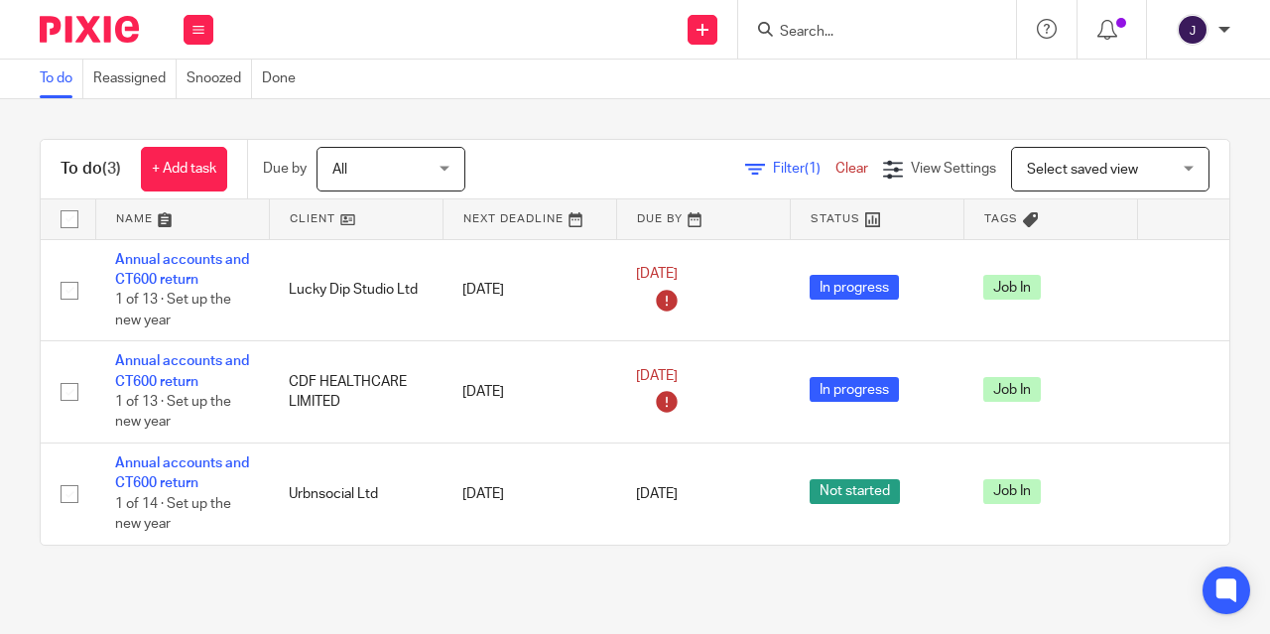
click at [770, 26] on icon at bounding box center [765, 29] width 15 height 15
click at [816, 26] on input "Search" at bounding box center [867, 33] width 179 height 18
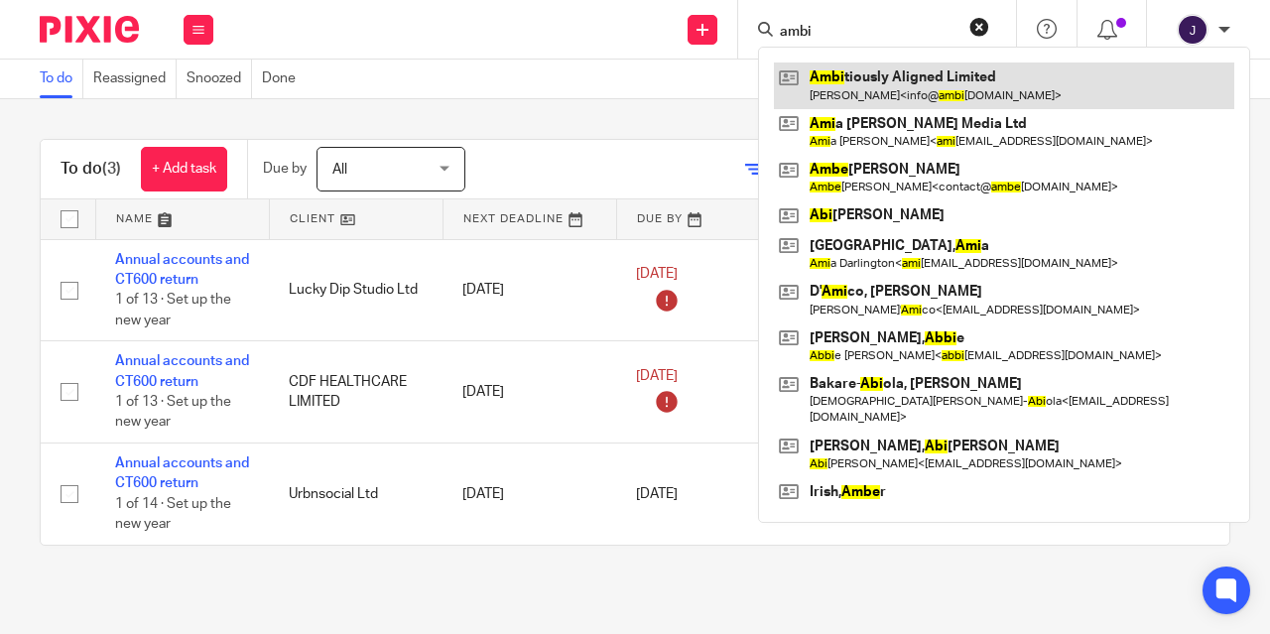
type input "ambi"
click at [916, 86] on link at bounding box center [1004, 86] width 460 height 46
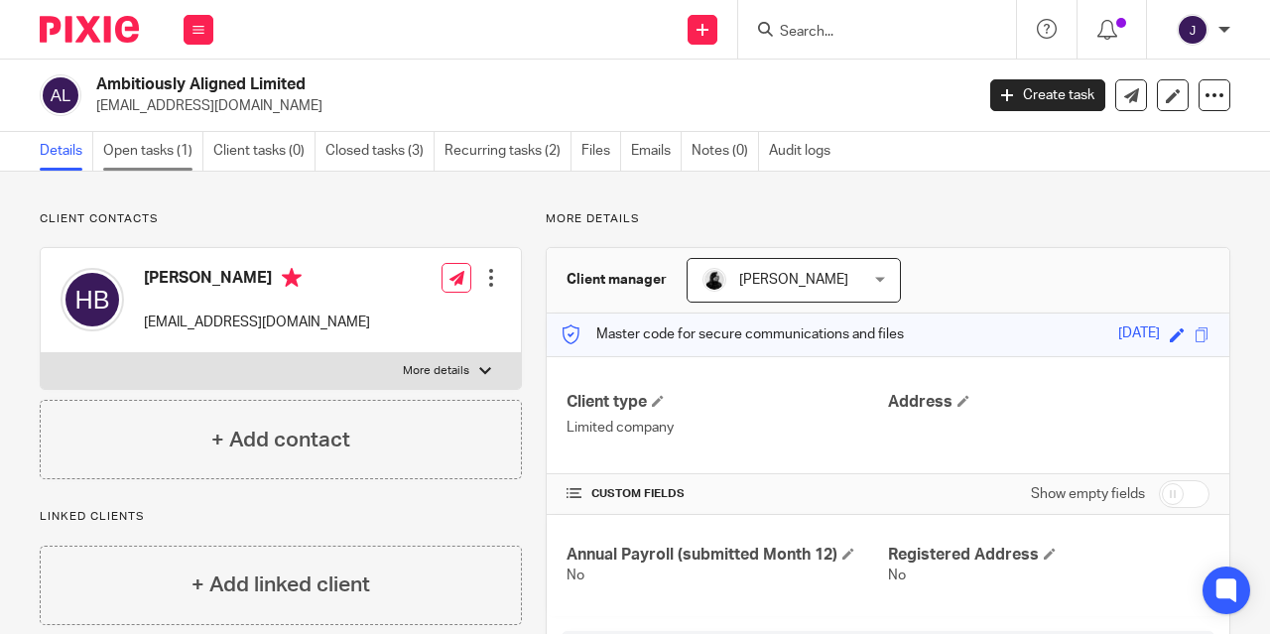
click at [163, 147] on link "Open tasks (1)" at bounding box center [153, 151] width 100 height 39
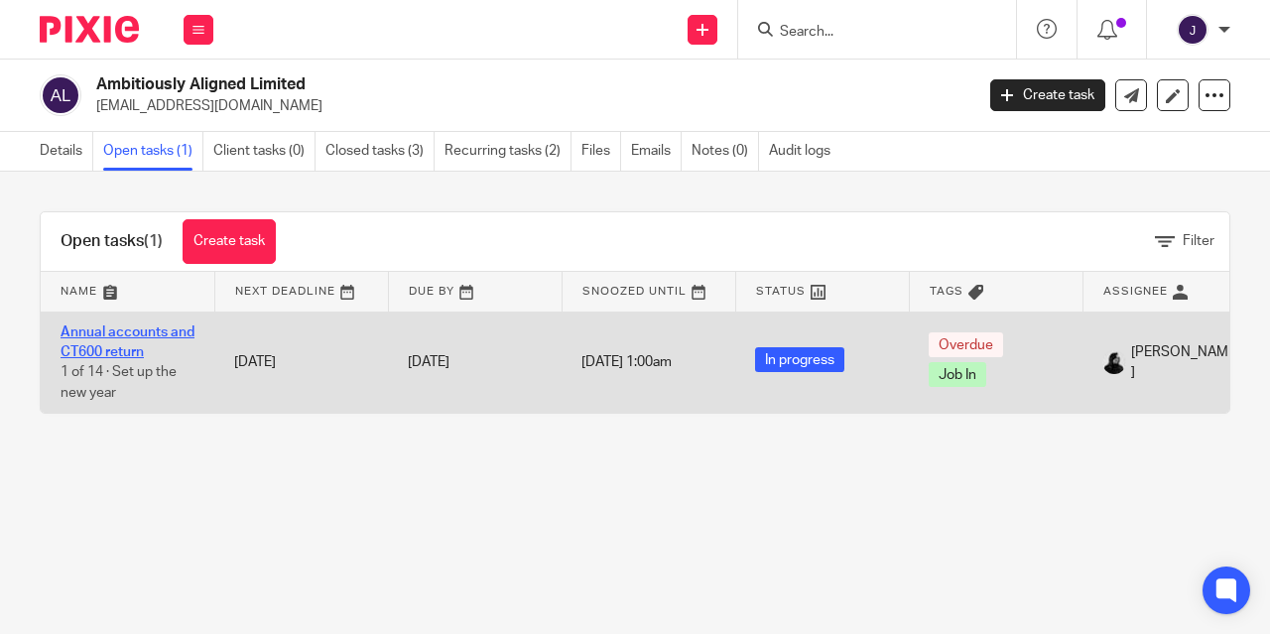
click at [135, 331] on link "Annual accounts and CT600 return" at bounding box center [128, 342] width 134 height 34
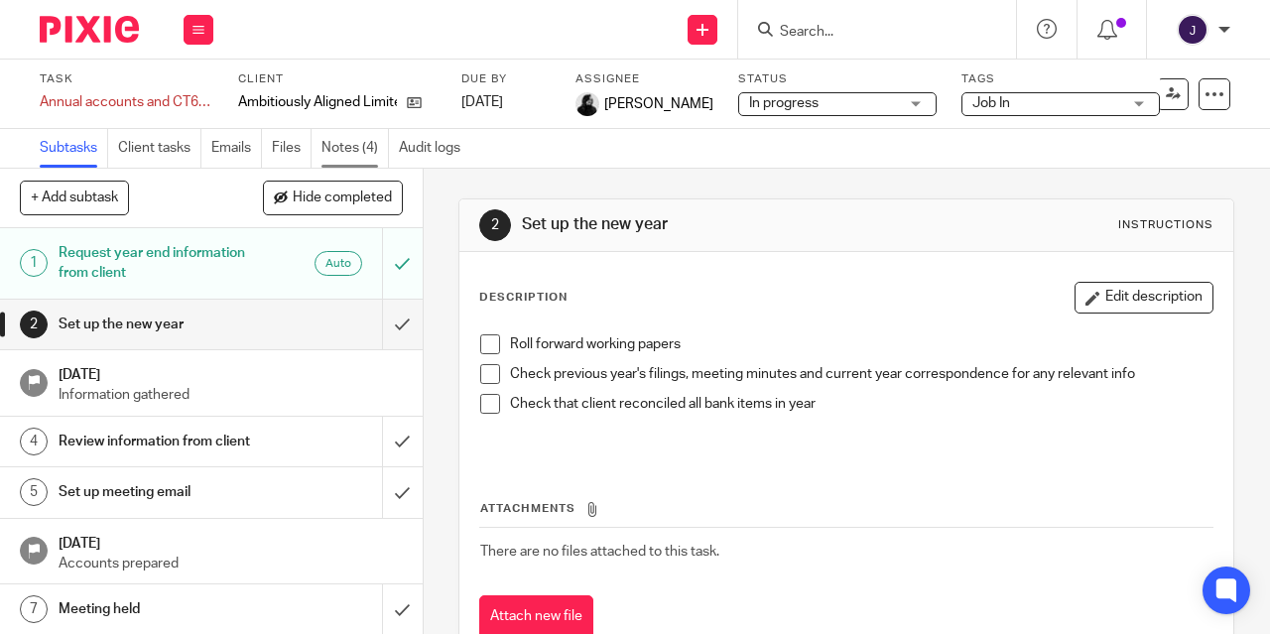
click at [361, 141] on link "Notes (4)" at bounding box center [354, 148] width 67 height 39
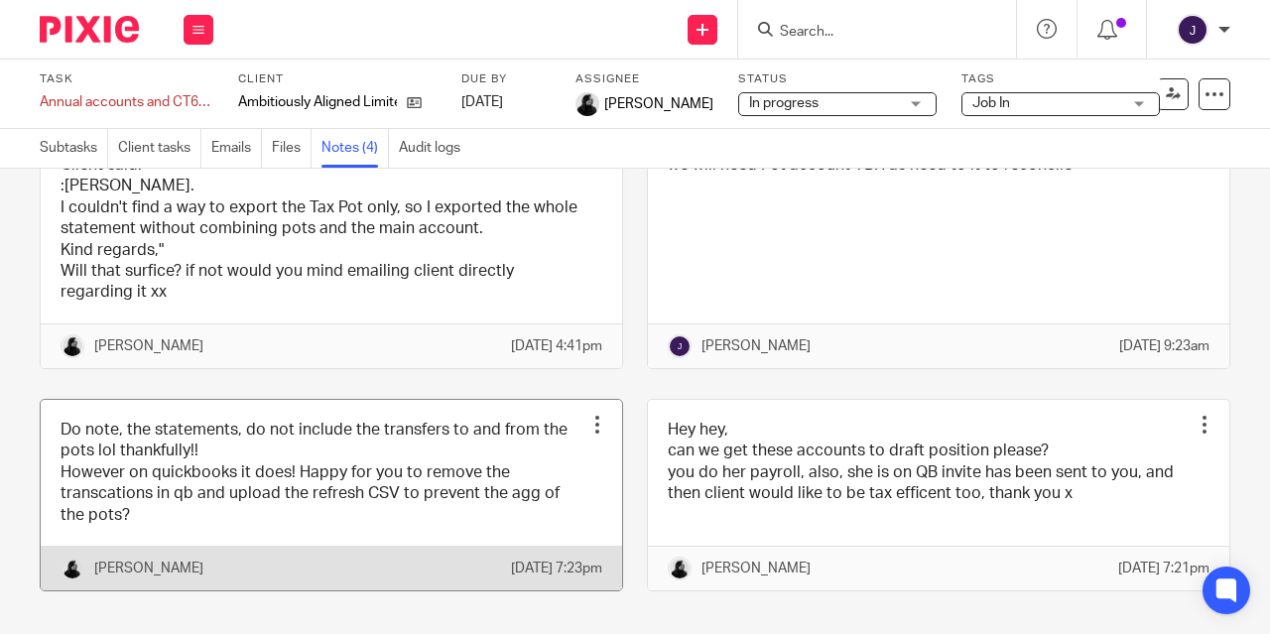
scroll to position [212, 0]
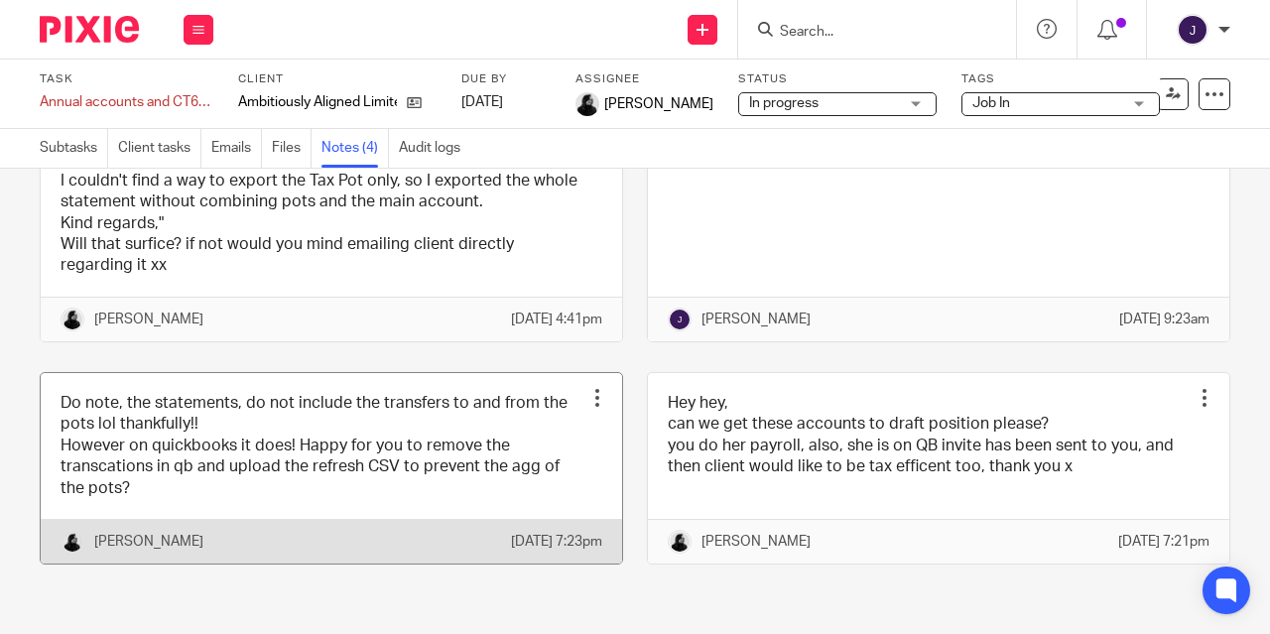
click at [361, 437] on link at bounding box center [331, 468] width 581 height 191
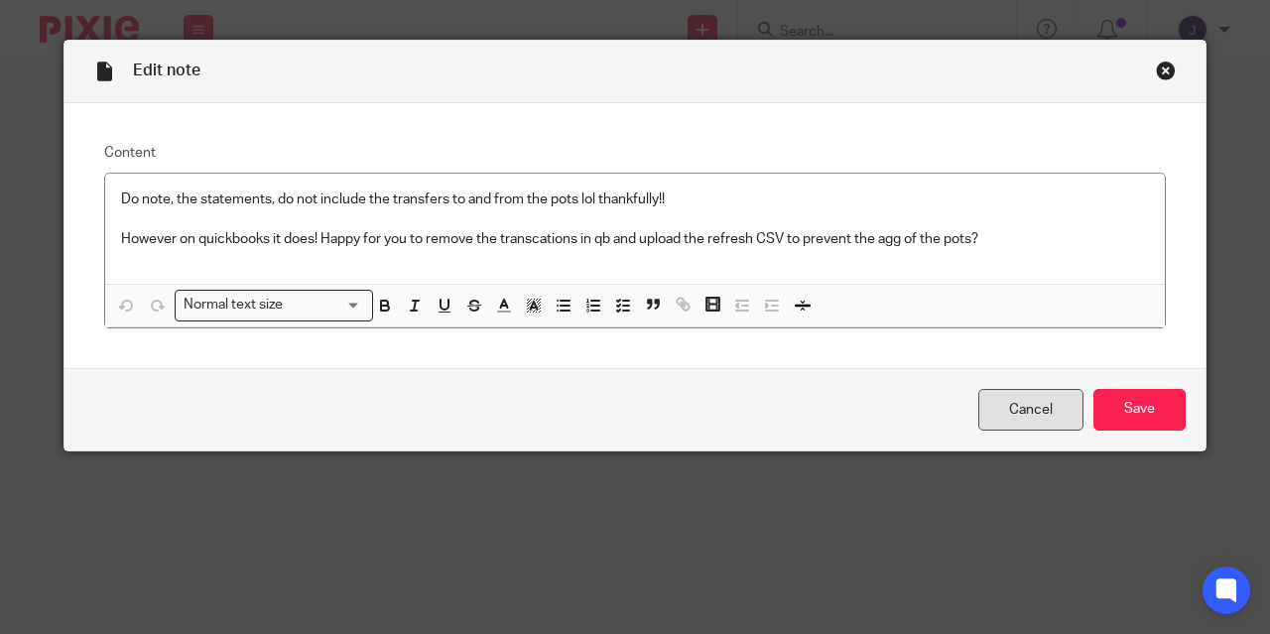
click at [1010, 424] on link "Cancel" at bounding box center [1030, 410] width 105 height 43
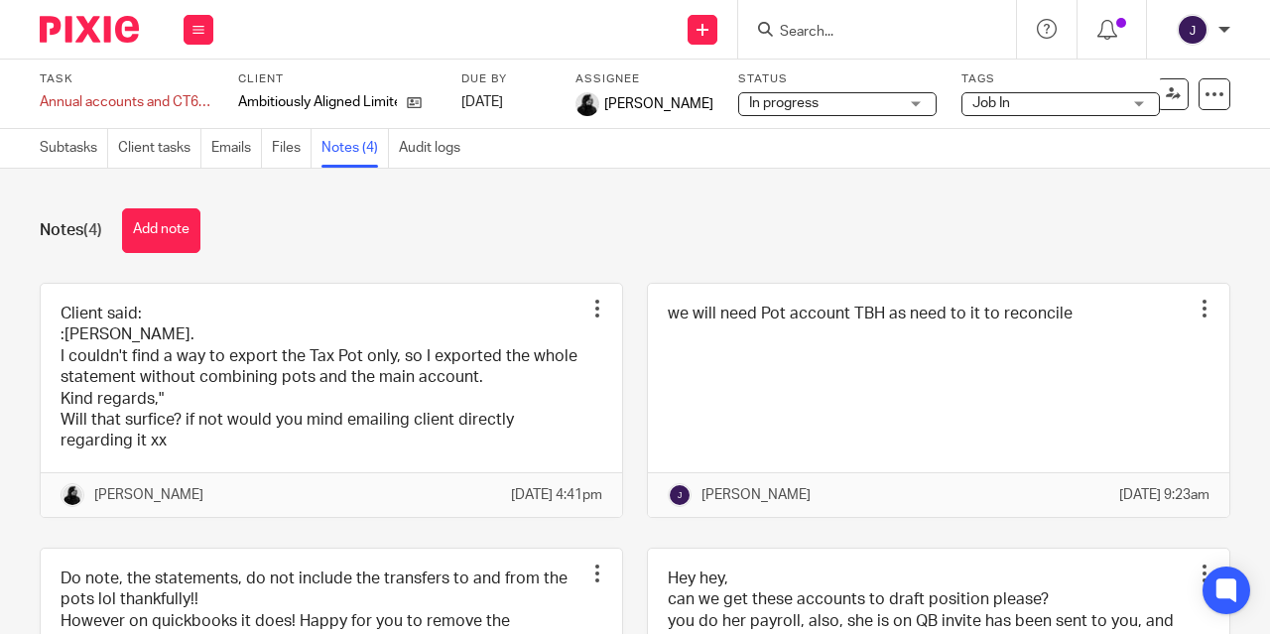
click at [289, 153] on link "Files" at bounding box center [292, 148] width 40 height 39
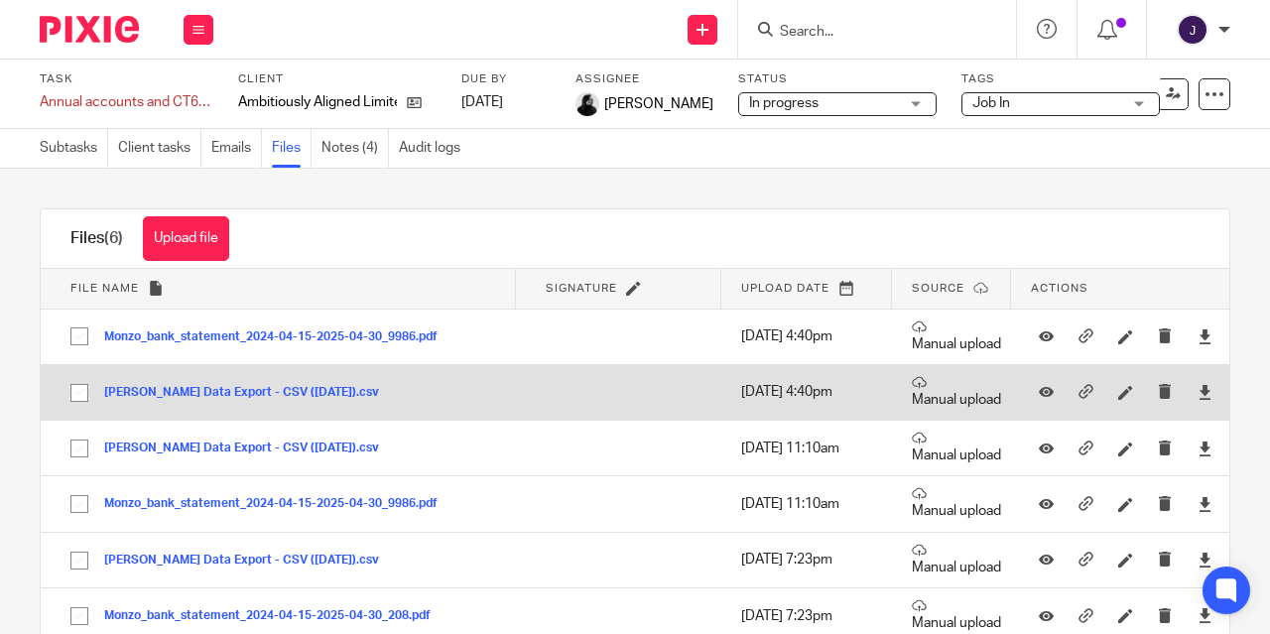
scroll to position [49, 0]
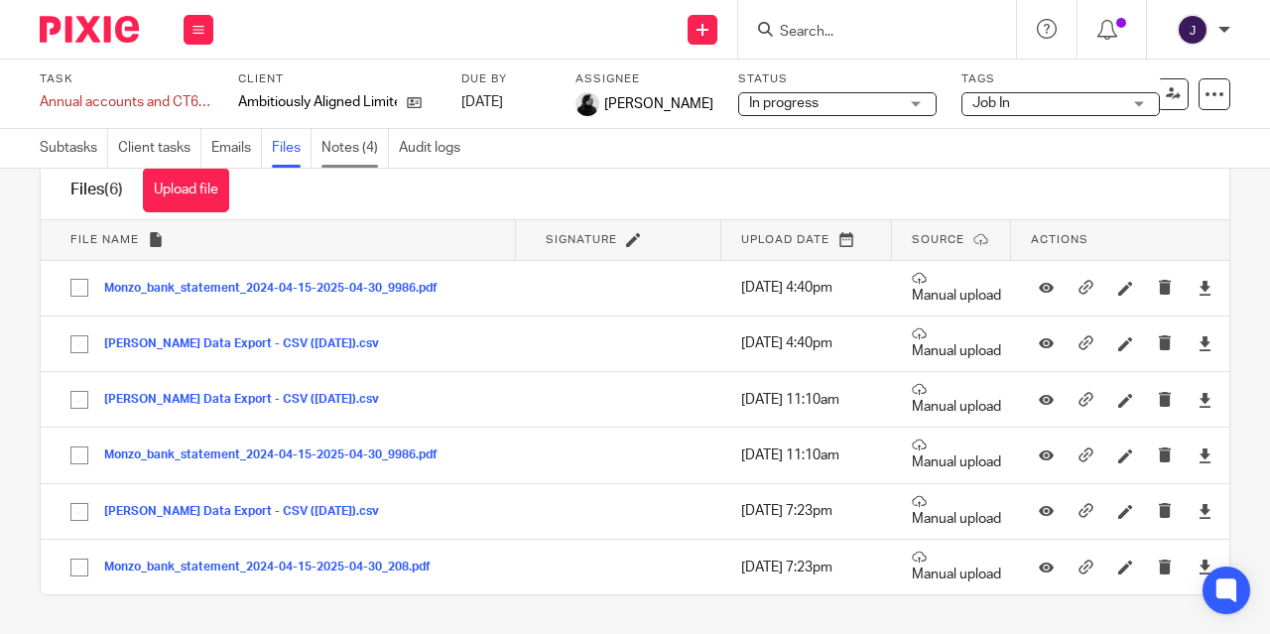
click at [346, 157] on link "Notes (4)" at bounding box center [354, 148] width 67 height 39
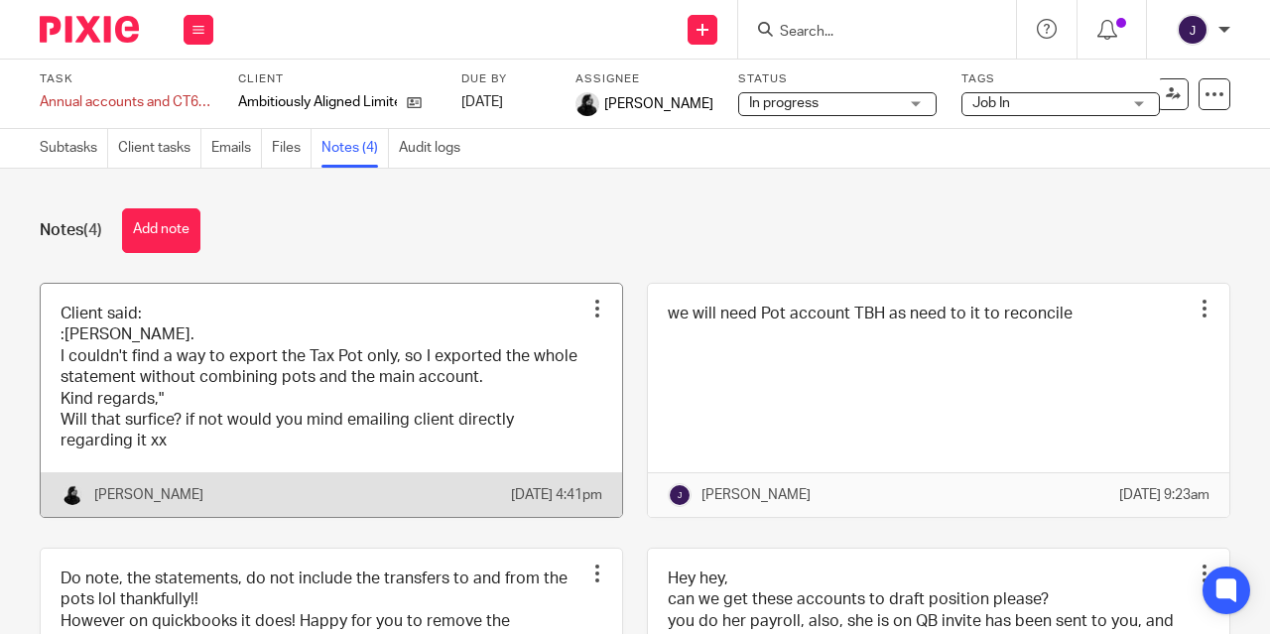
scroll to position [149, 0]
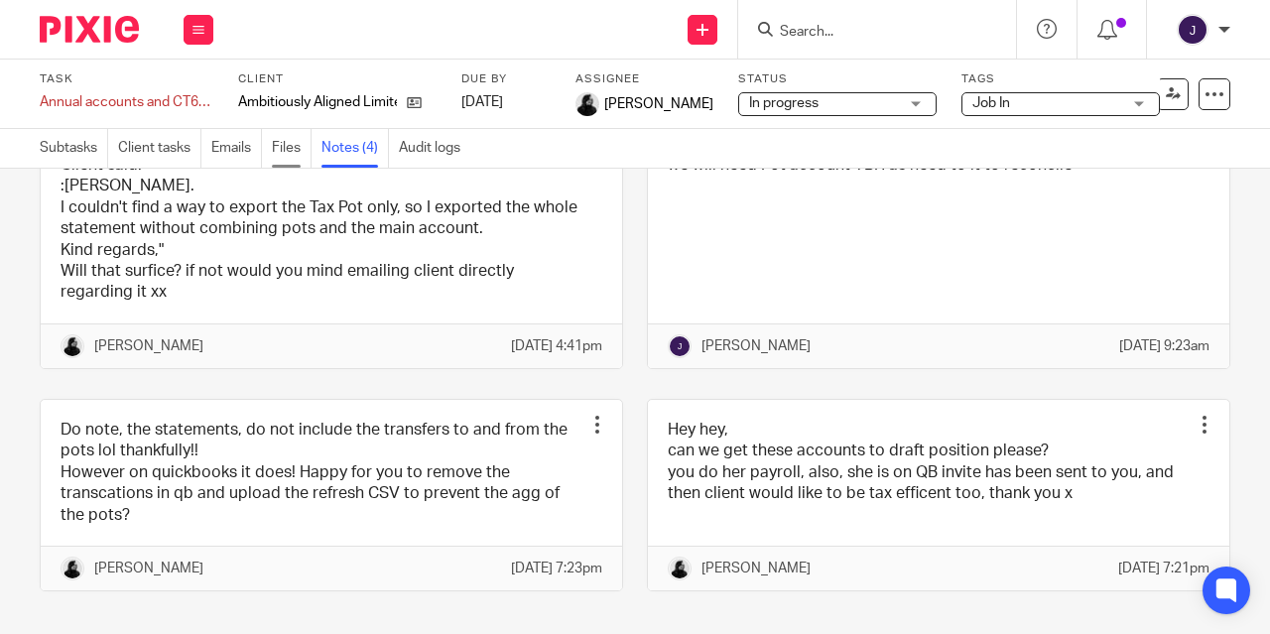
click at [289, 147] on link "Files" at bounding box center [292, 148] width 40 height 39
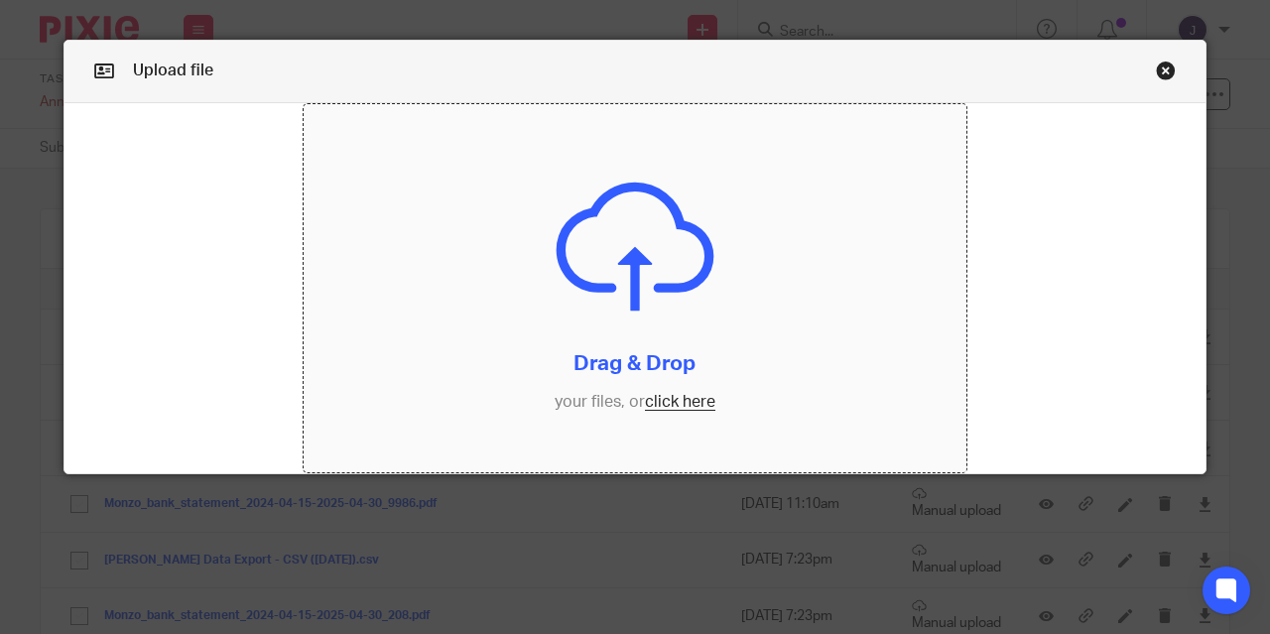
click at [692, 394] on input "file" at bounding box center [636, 288] width 664 height 369
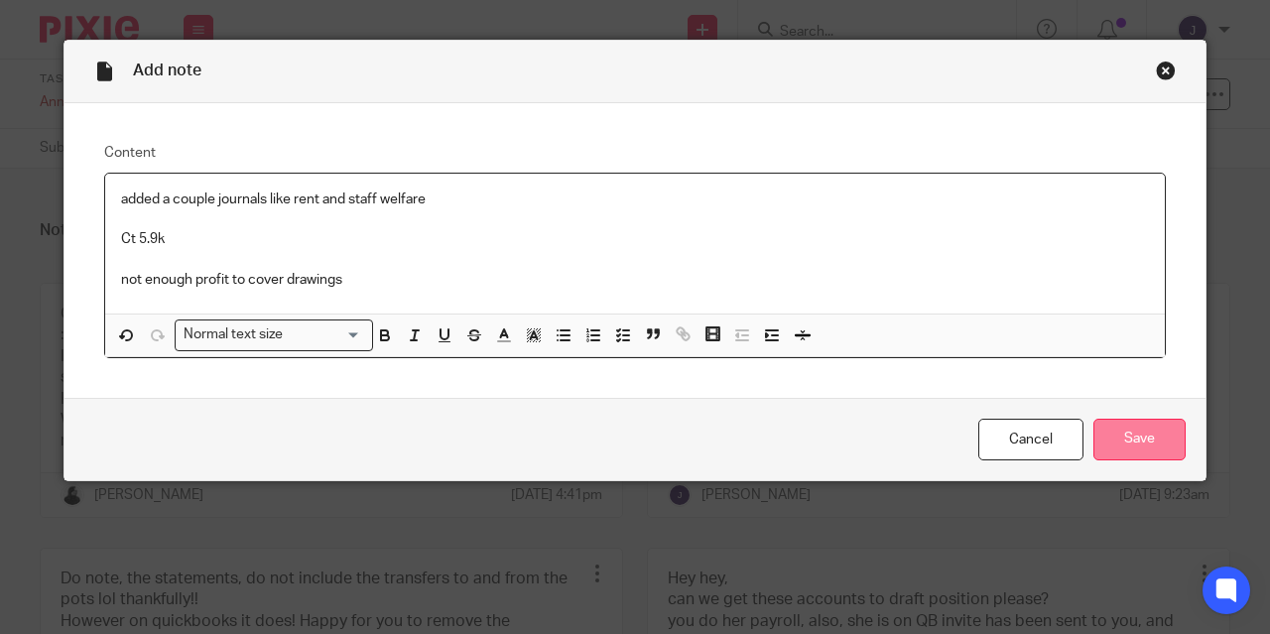
click at [1129, 450] on input "Save" at bounding box center [1139, 440] width 92 height 43
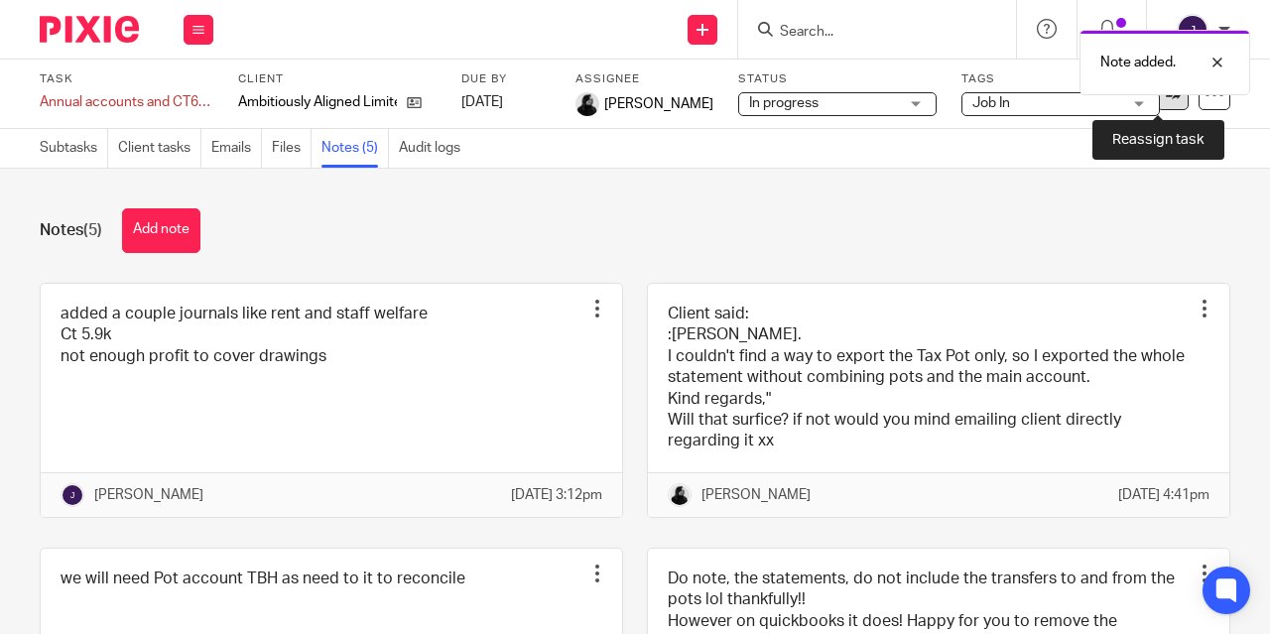
click at [1164, 102] on link at bounding box center [1173, 94] width 32 height 32
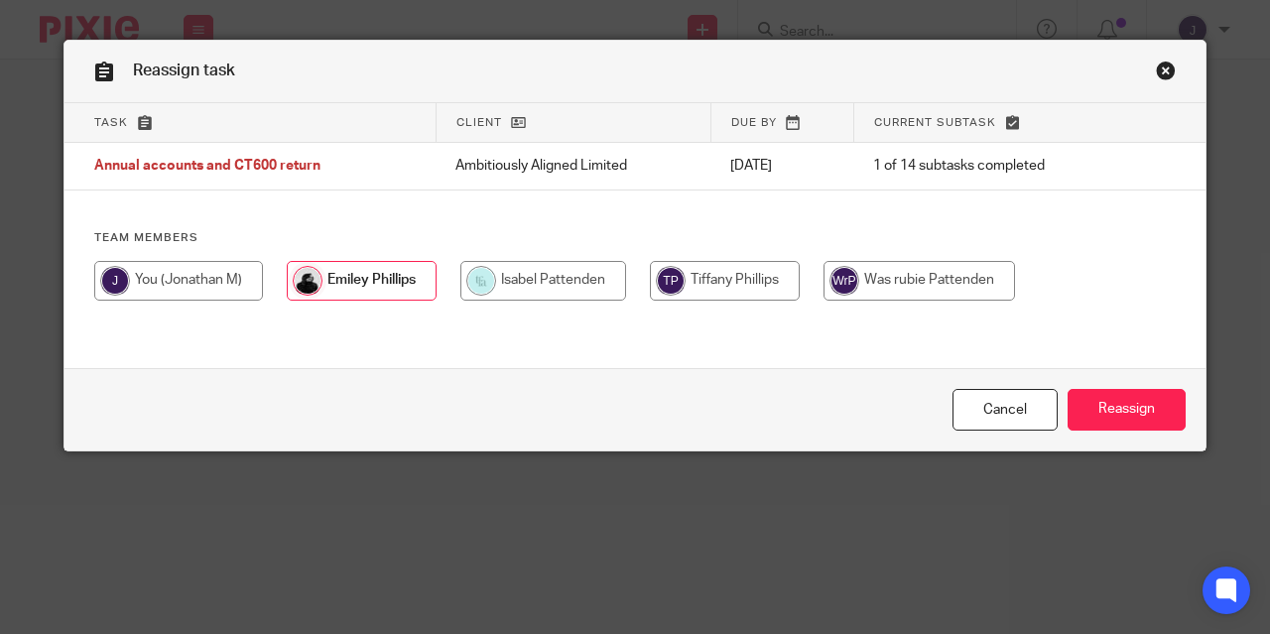
click at [347, 281] on input "radio" at bounding box center [362, 281] width 150 height 40
click at [186, 289] on input "radio" at bounding box center [178, 281] width 169 height 40
radio input "true"
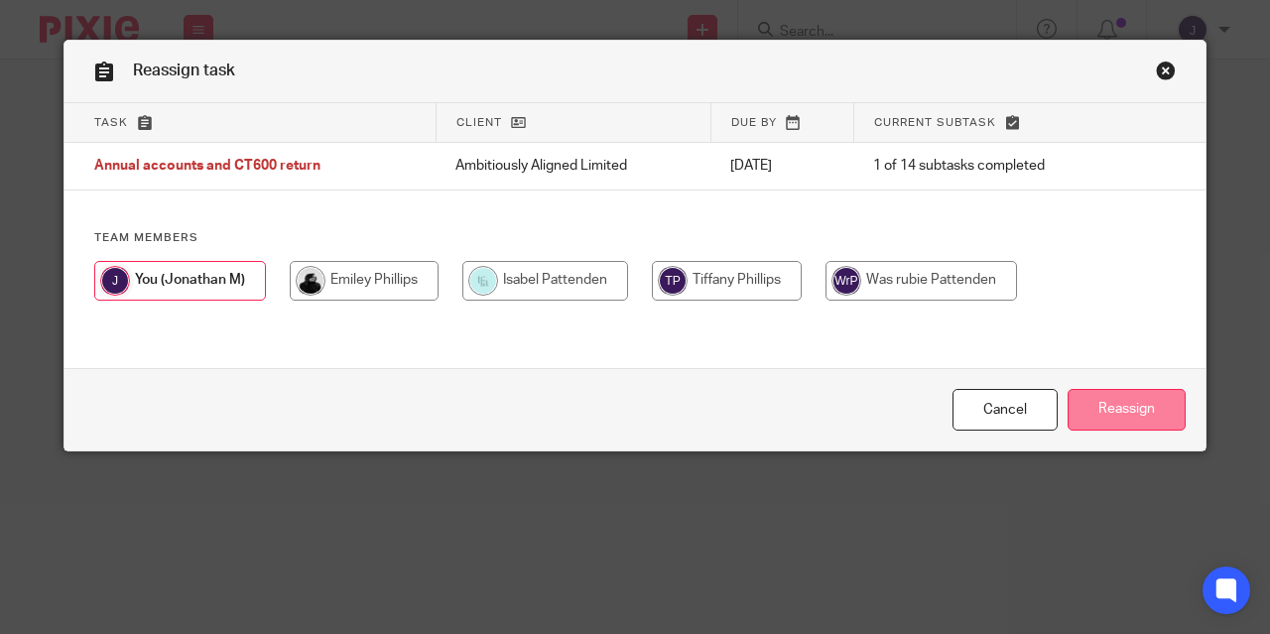
click at [1122, 422] on input "Reassign" at bounding box center [1127, 410] width 118 height 43
click at [349, 295] on input "radio" at bounding box center [364, 281] width 149 height 40
radio input "true"
click at [1117, 424] on input "Reassign" at bounding box center [1127, 410] width 118 height 43
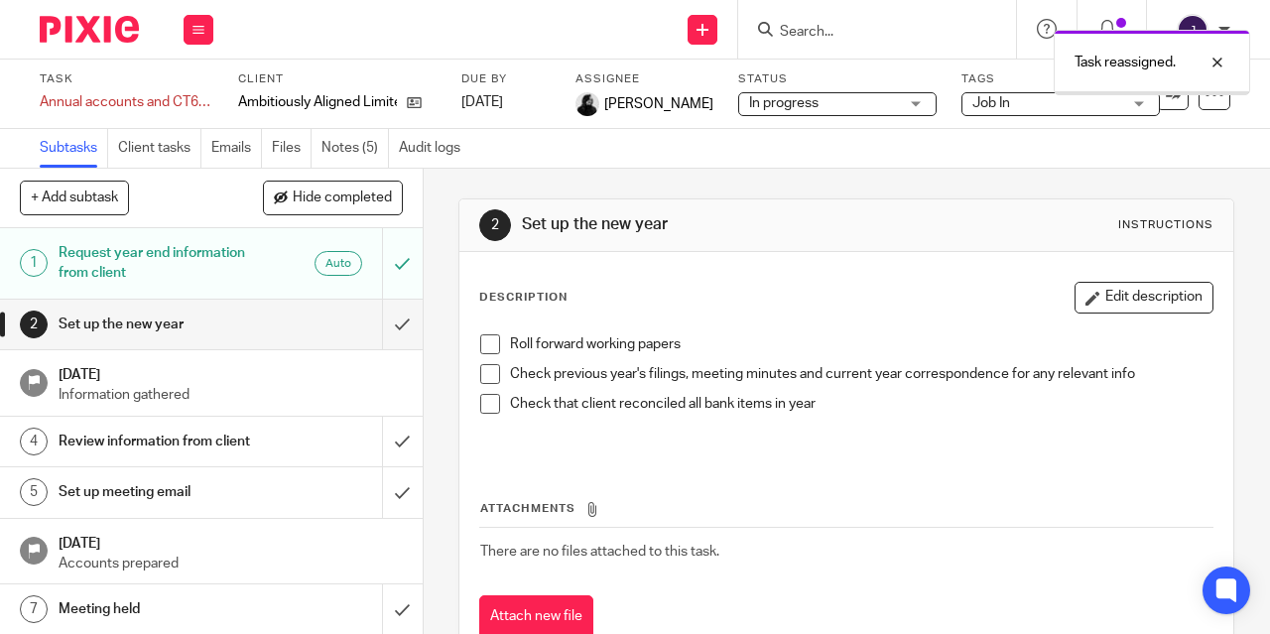
click at [1006, 104] on span "Job In" at bounding box center [1046, 103] width 149 height 21
click at [863, 76] on div "Task reassigned." at bounding box center [942, 57] width 615 height 75
click at [845, 106] on span "In progress" at bounding box center [823, 103] width 149 height 21
drag, startPoint x: 904, startPoint y: 68, endPoint x: 934, endPoint y: 69, distance: 29.8
click at [905, 68] on div "Task reassigned." at bounding box center [942, 57] width 615 height 75
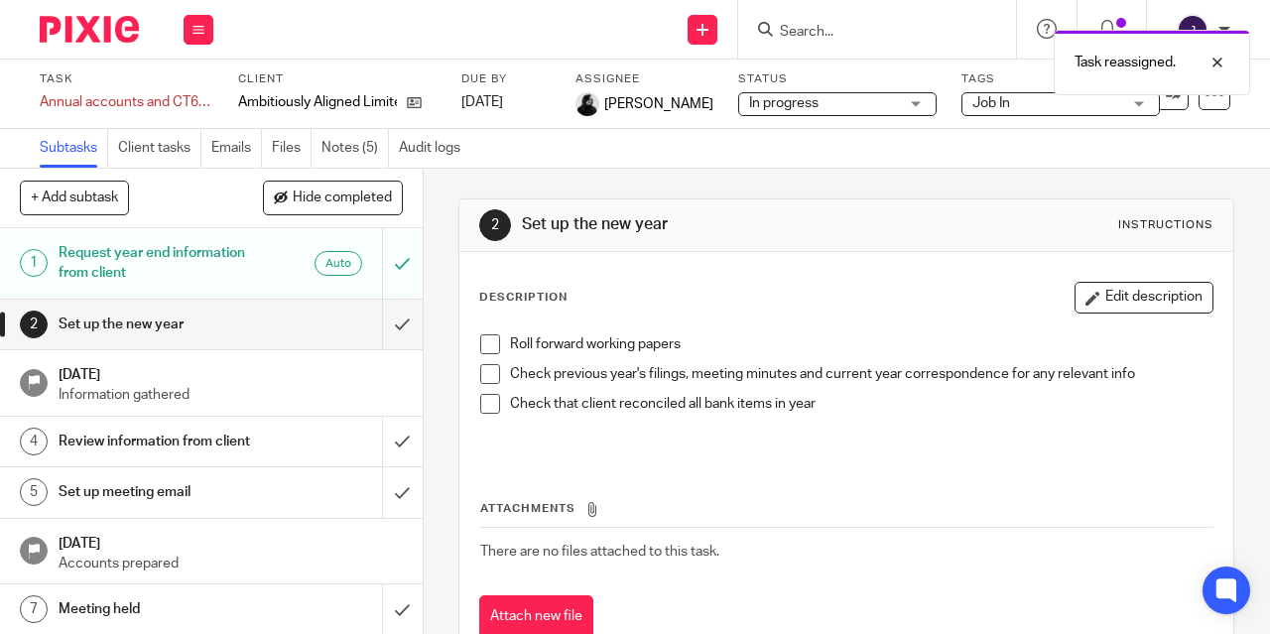
click at [995, 97] on span "Job In" at bounding box center [1046, 103] width 149 height 21
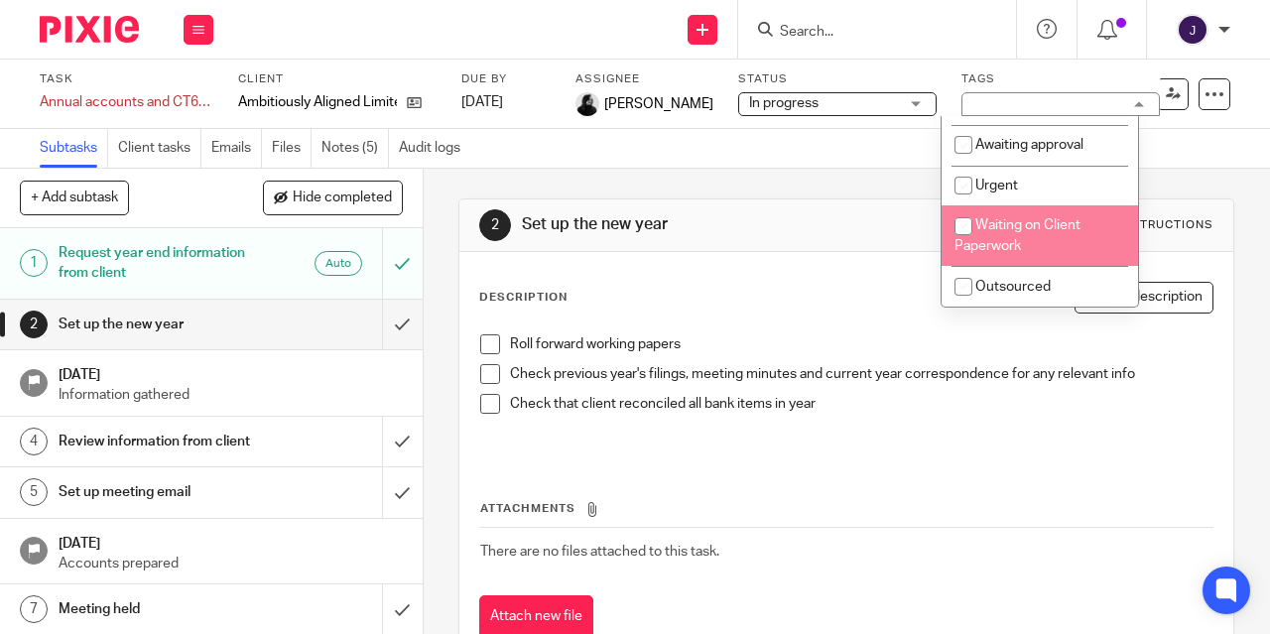
scroll to position [304, 0]
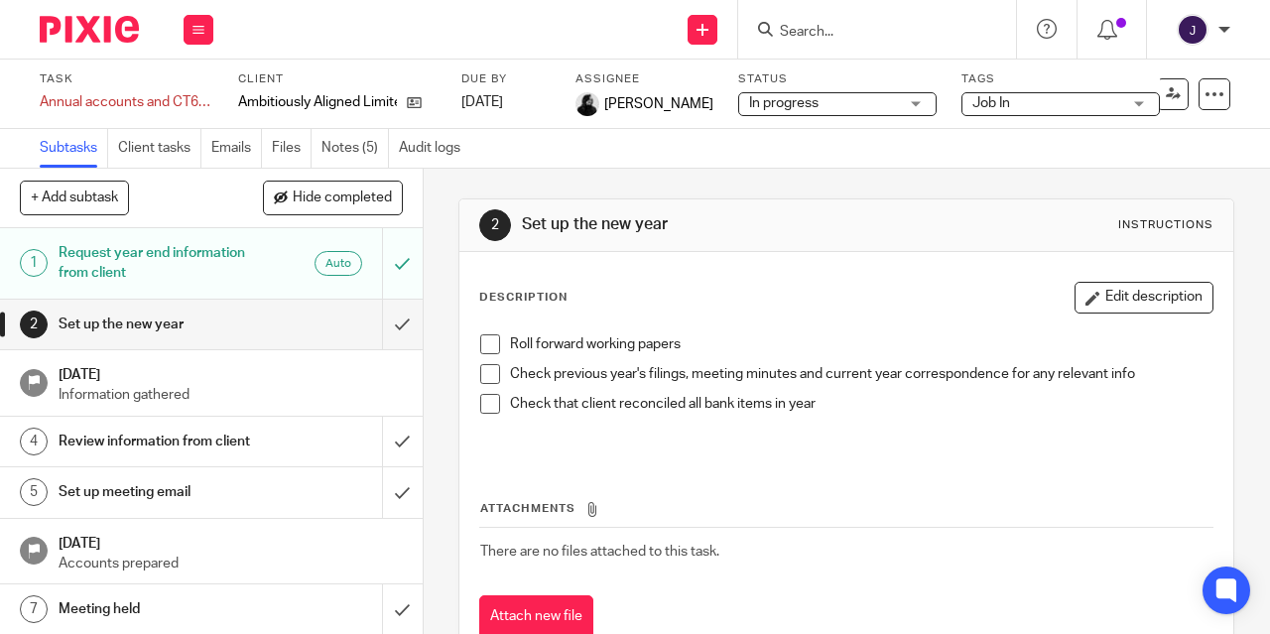
click at [905, 39] on input "Search" at bounding box center [867, 33] width 179 height 18
click at [201, 25] on icon at bounding box center [199, 30] width 12 height 12
click at [185, 98] on link "Work" at bounding box center [189, 92] width 35 height 14
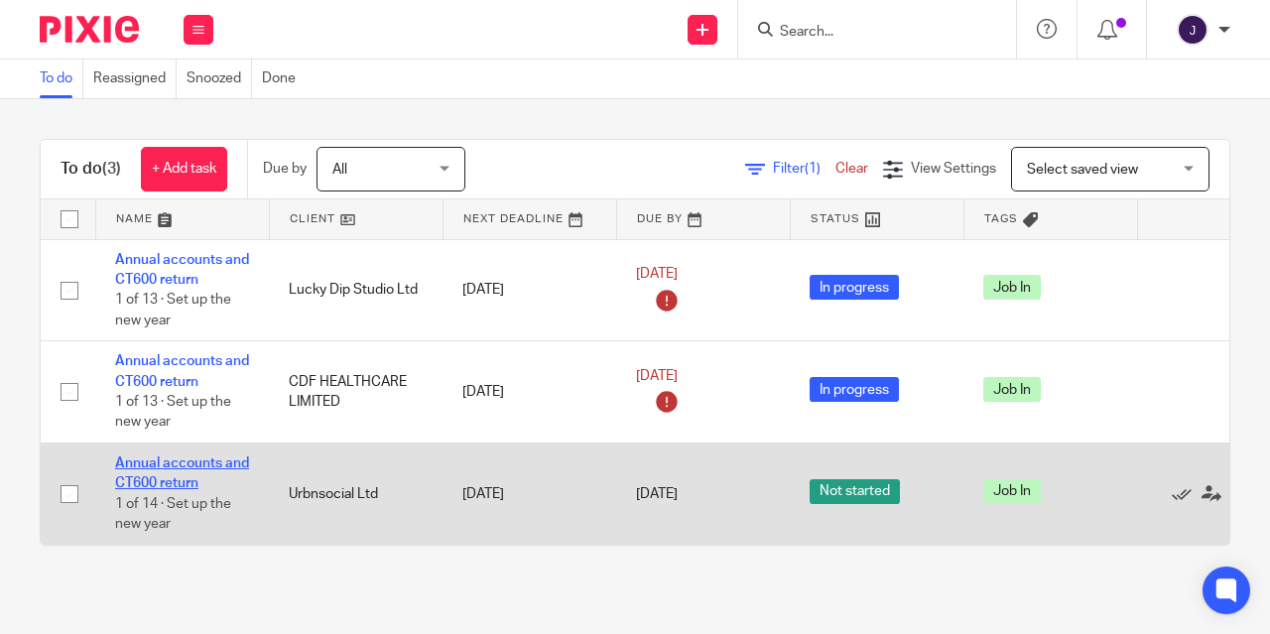
click at [170, 471] on link "Annual accounts and CT600 return" at bounding box center [182, 473] width 134 height 34
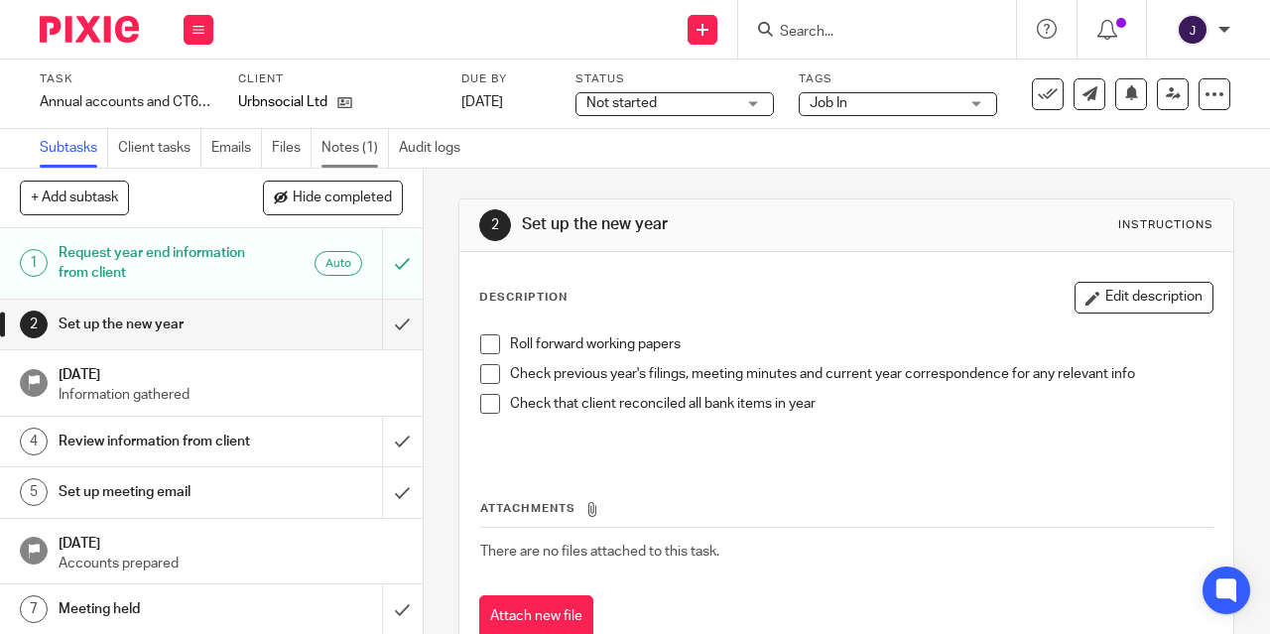
click at [336, 147] on link "Notes (1)" at bounding box center [354, 148] width 67 height 39
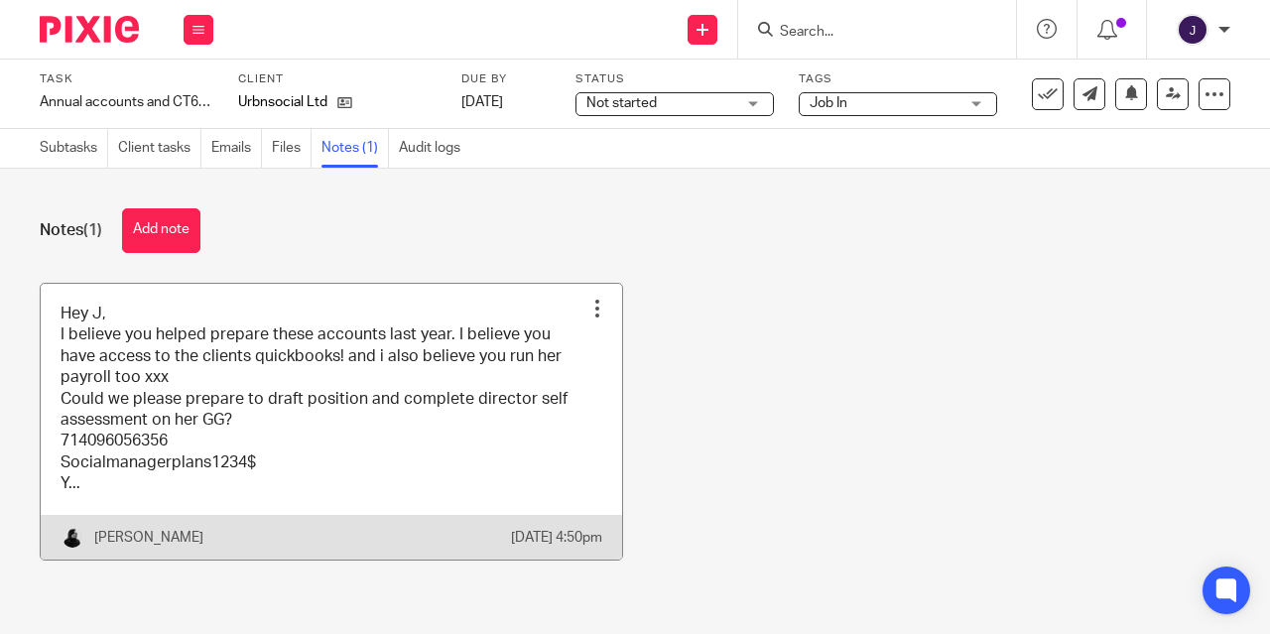
scroll to position [13, 0]
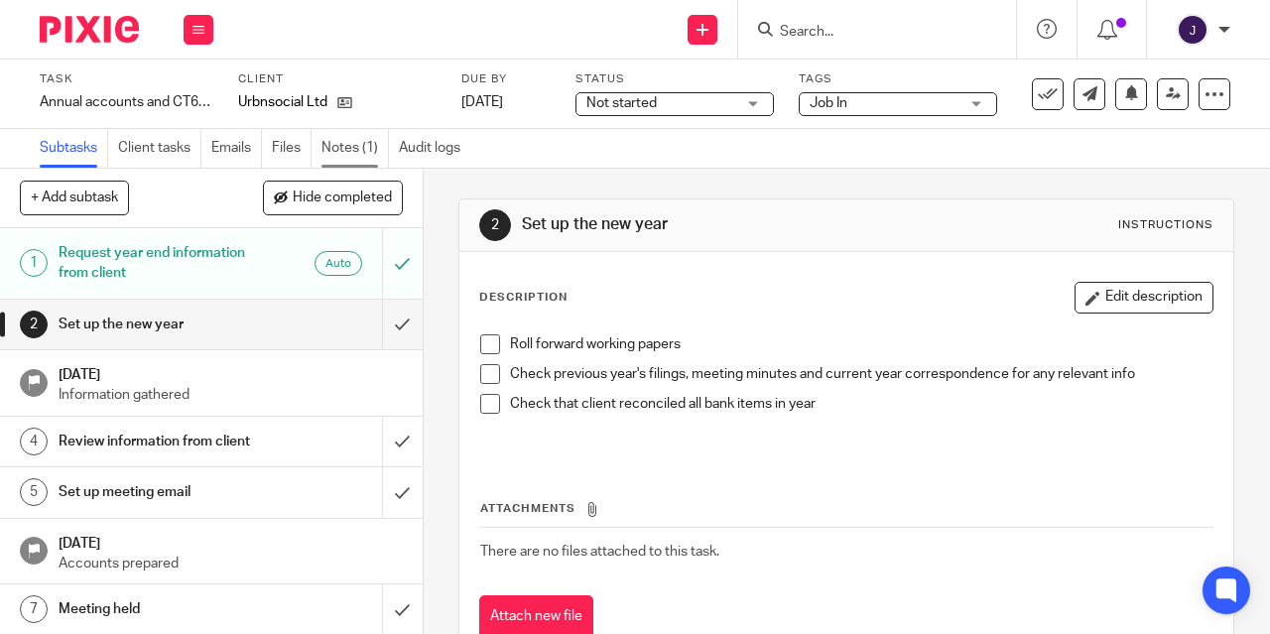
click at [348, 146] on link "Notes (1)" at bounding box center [354, 148] width 67 height 39
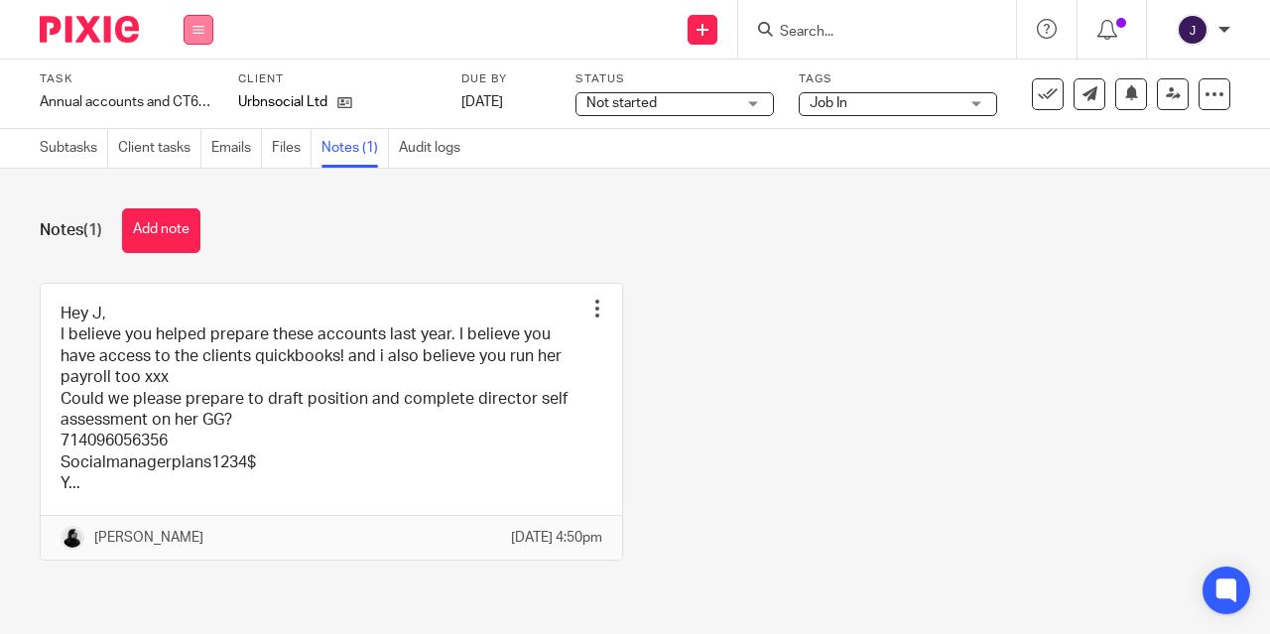
click at [193, 33] on icon at bounding box center [199, 30] width 12 height 12
click at [194, 92] on link "Work" at bounding box center [189, 92] width 35 height 14
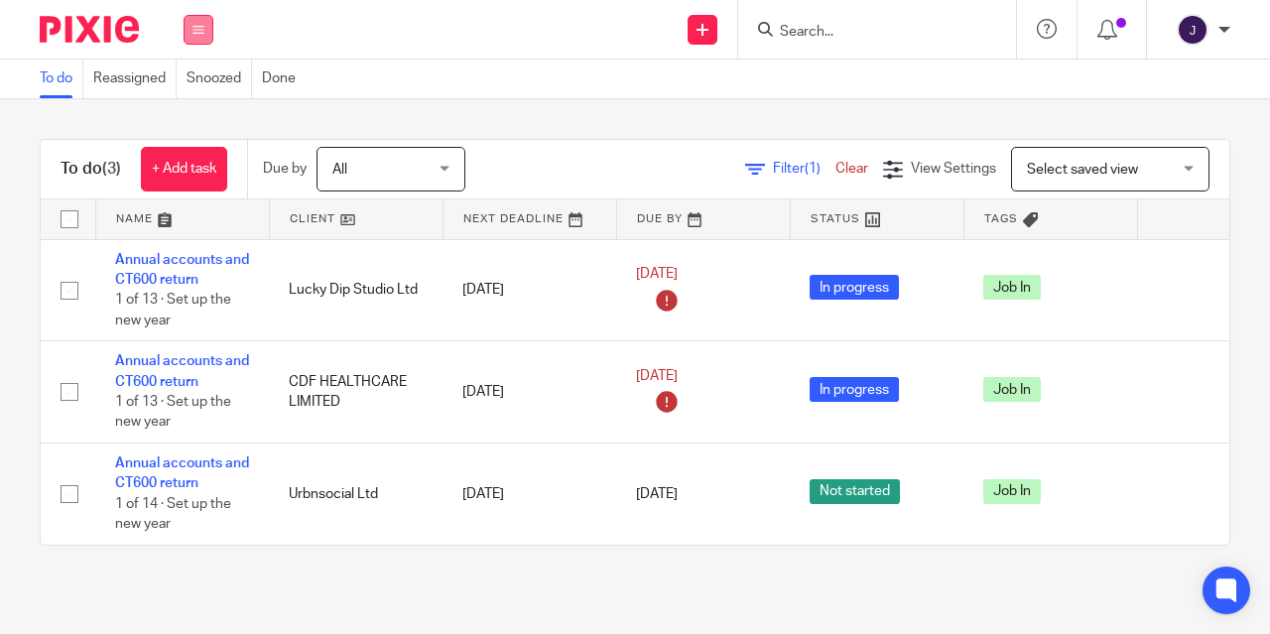
click at [212, 34] on button at bounding box center [199, 30] width 30 height 30
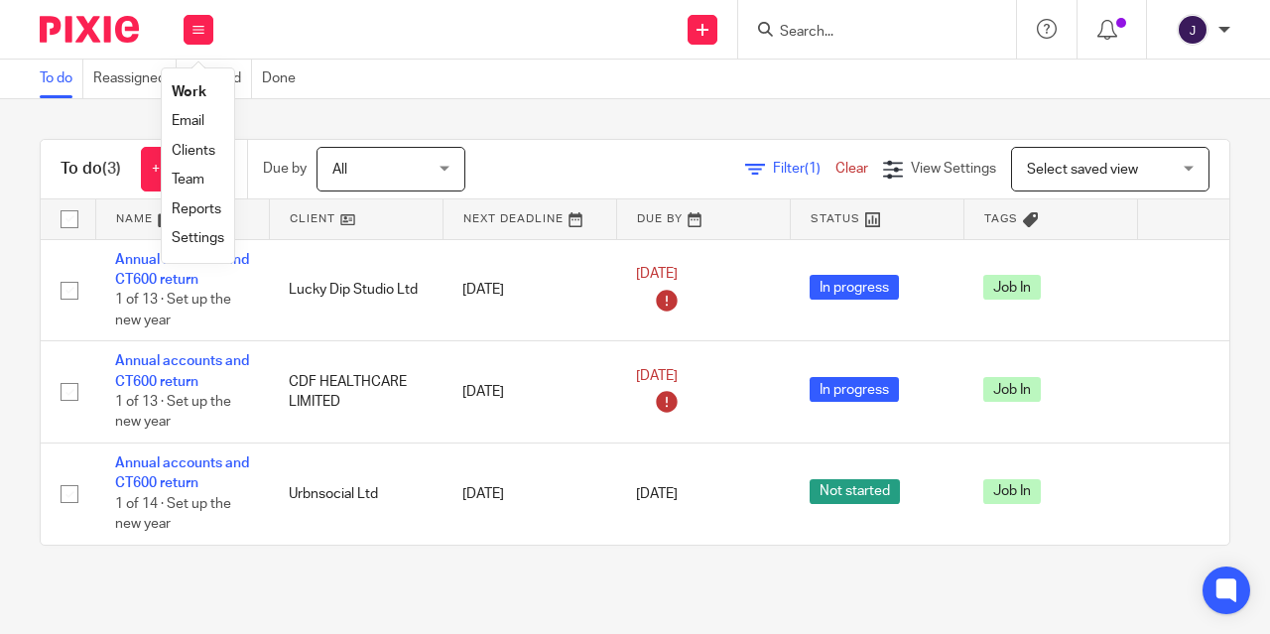
click at [195, 96] on link "Work" at bounding box center [189, 92] width 35 height 14
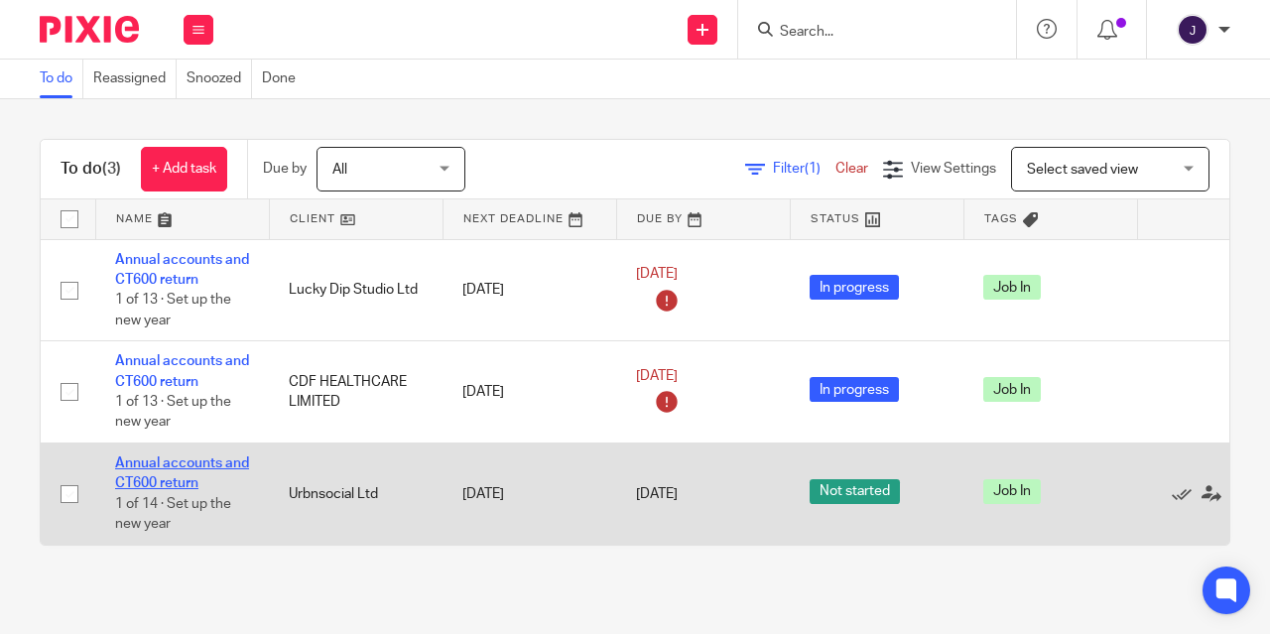
click at [161, 472] on link "Annual accounts and CT600 return" at bounding box center [182, 473] width 134 height 34
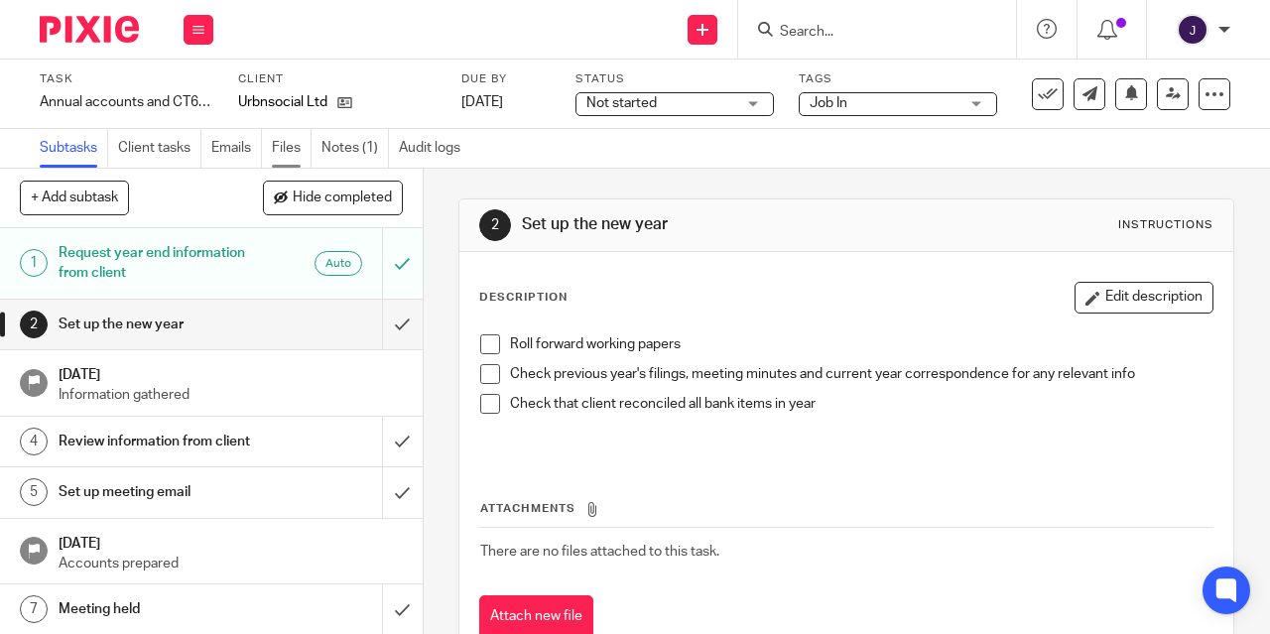
click at [301, 154] on link "Files" at bounding box center [292, 148] width 40 height 39
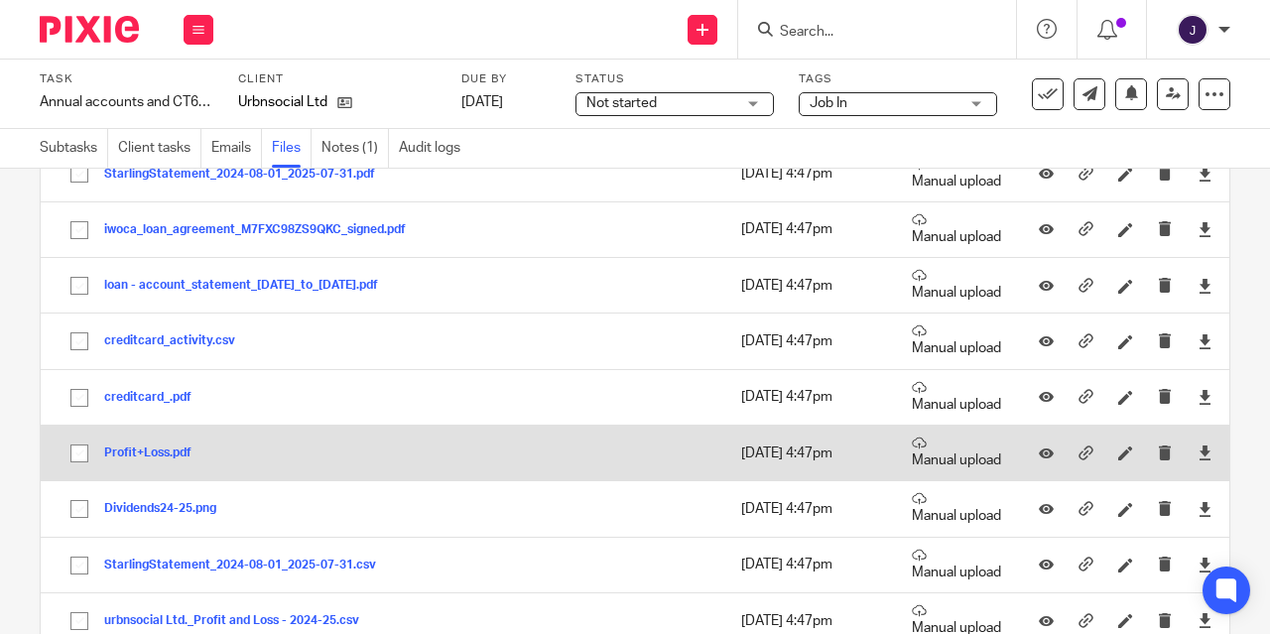
scroll to position [215, 0]
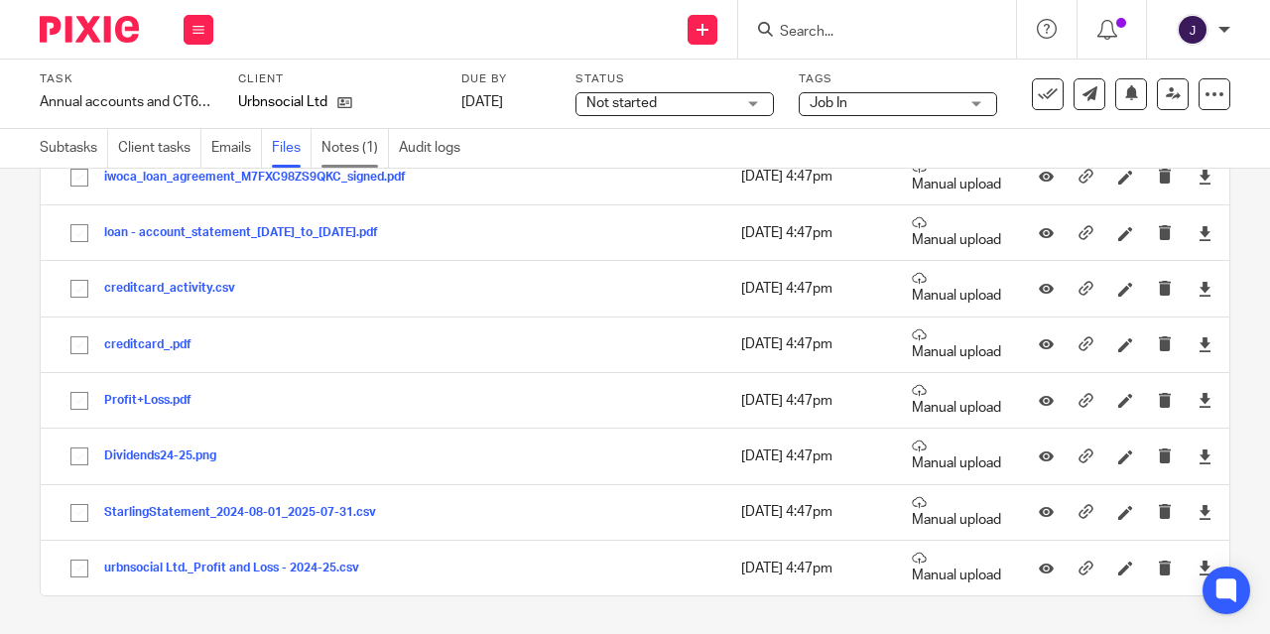
click at [350, 147] on link "Notes (1)" at bounding box center [354, 148] width 67 height 39
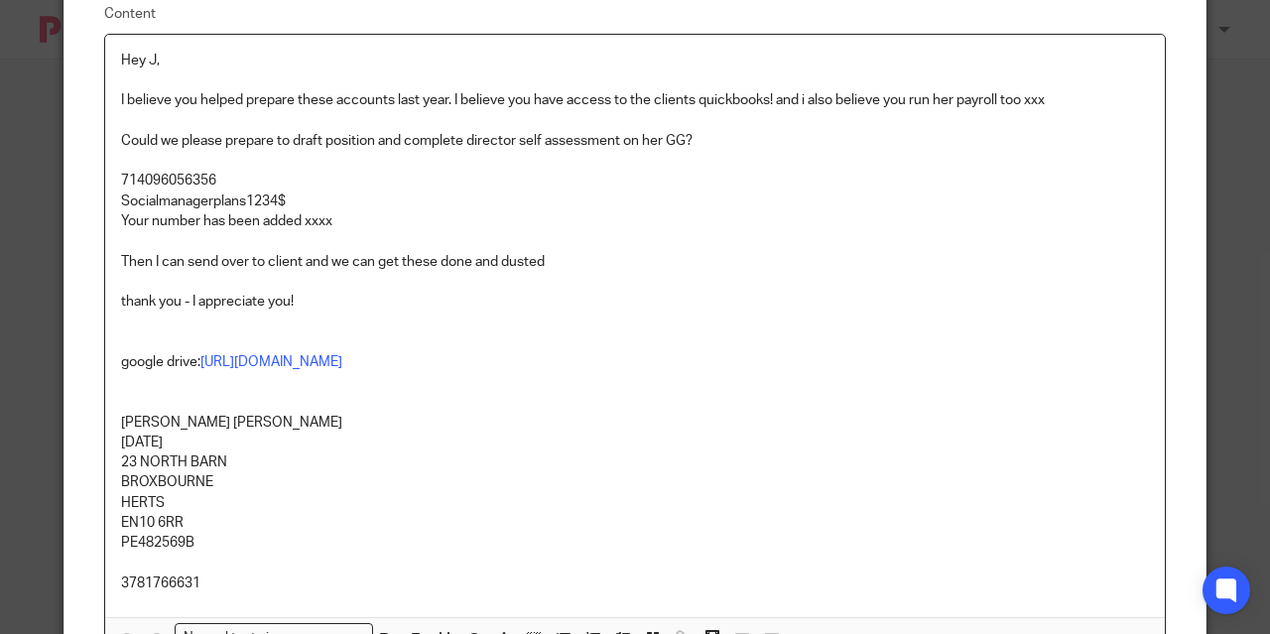
scroll to position [5, 0]
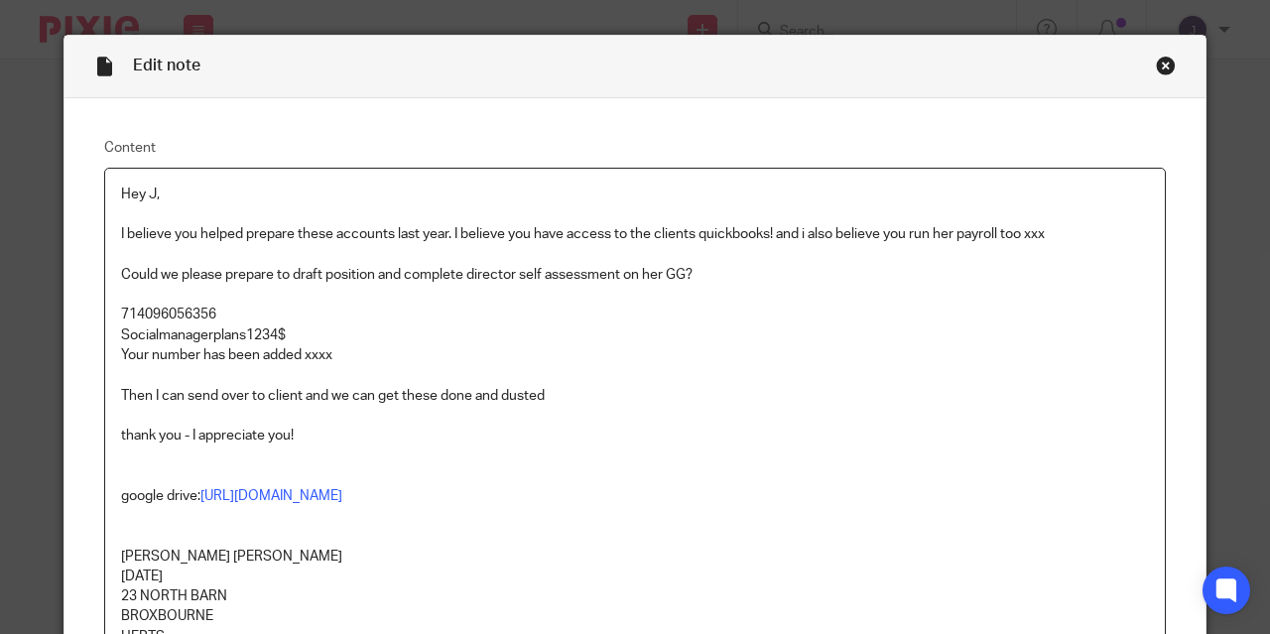
click at [1156, 71] on div "Close this dialog window" at bounding box center [1166, 66] width 20 height 20
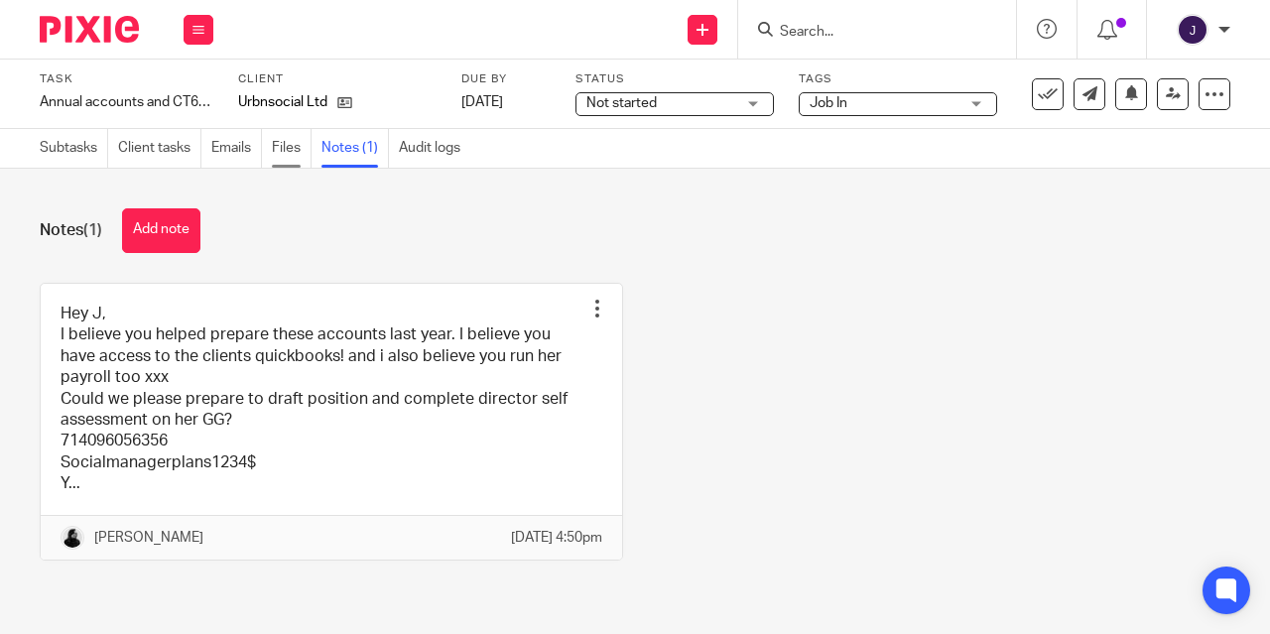
click at [303, 153] on link "Files" at bounding box center [292, 148] width 40 height 39
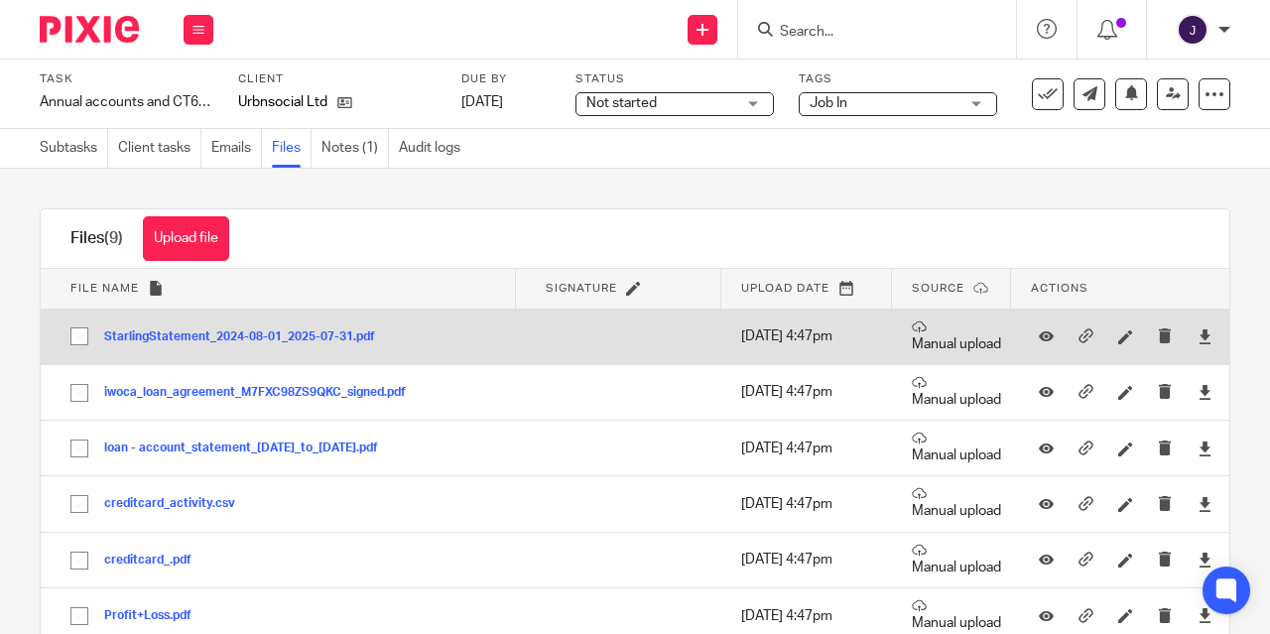
click at [250, 335] on button "StarlingStatement_2024-08-01_2025-07-31.pdf" at bounding box center [247, 337] width 286 height 14
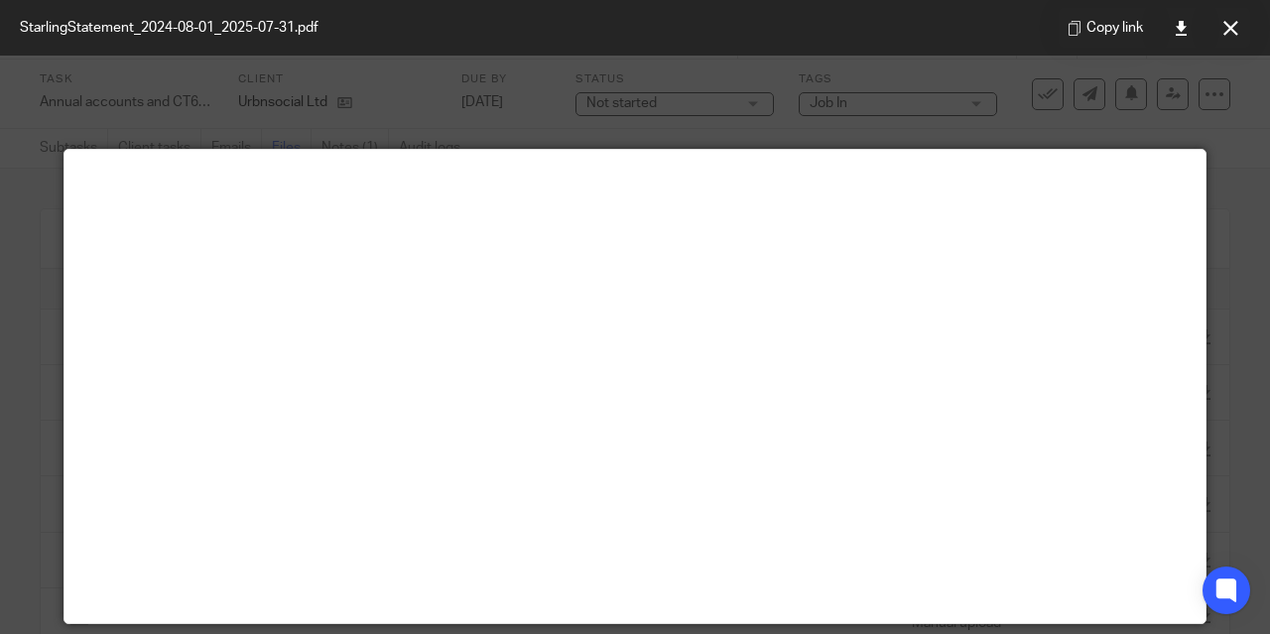
scroll to position [139, 0]
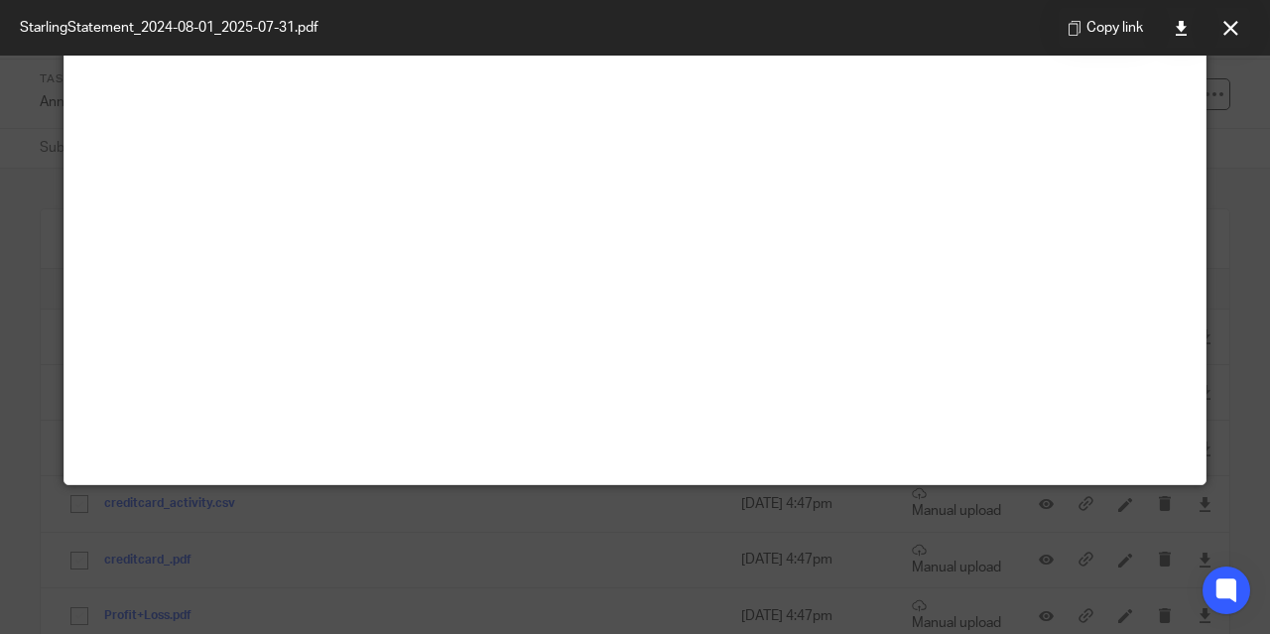
click at [1126, 0] on div "Copy link" at bounding box center [1154, 28] width 231 height 56
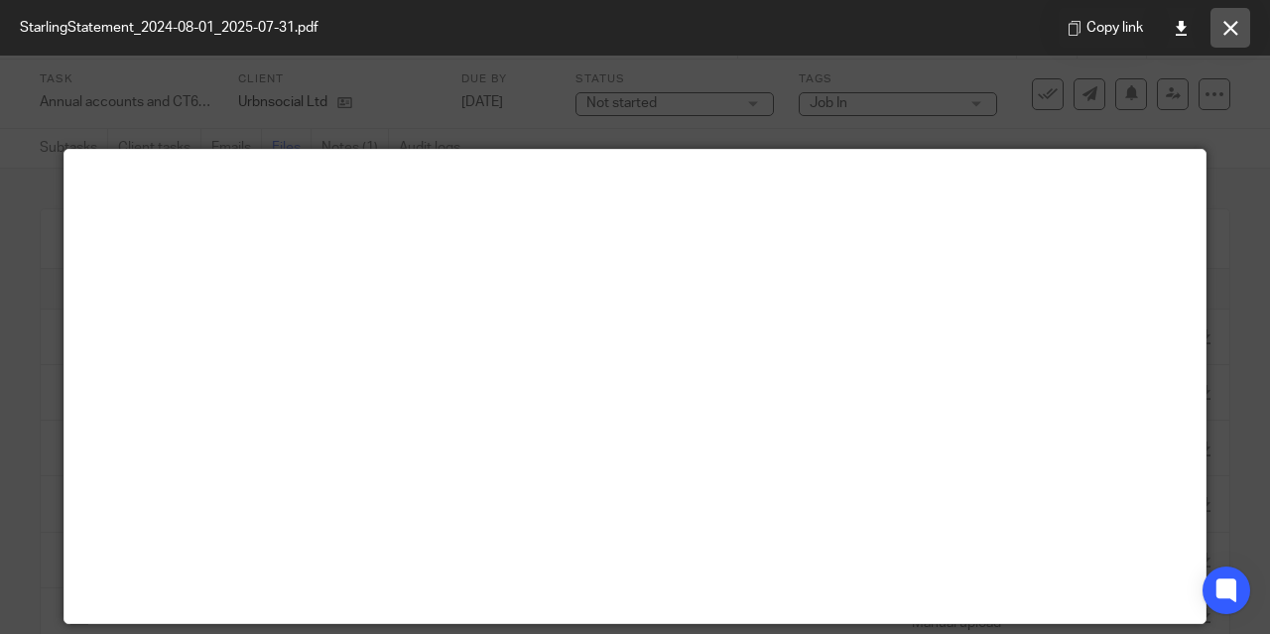
click at [1224, 35] on icon at bounding box center [1230, 28] width 15 height 15
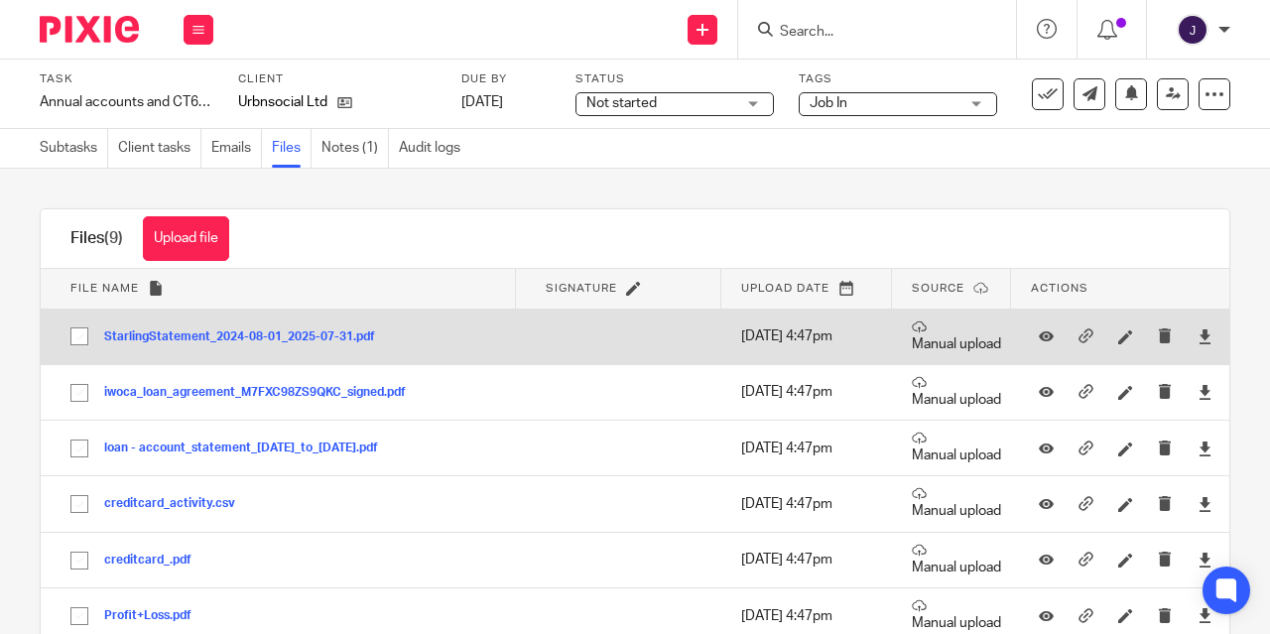
click at [296, 336] on button "StarlingStatement_2024-08-01_2025-07-31.pdf" at bounding box center [247, 337] width 286 height 14
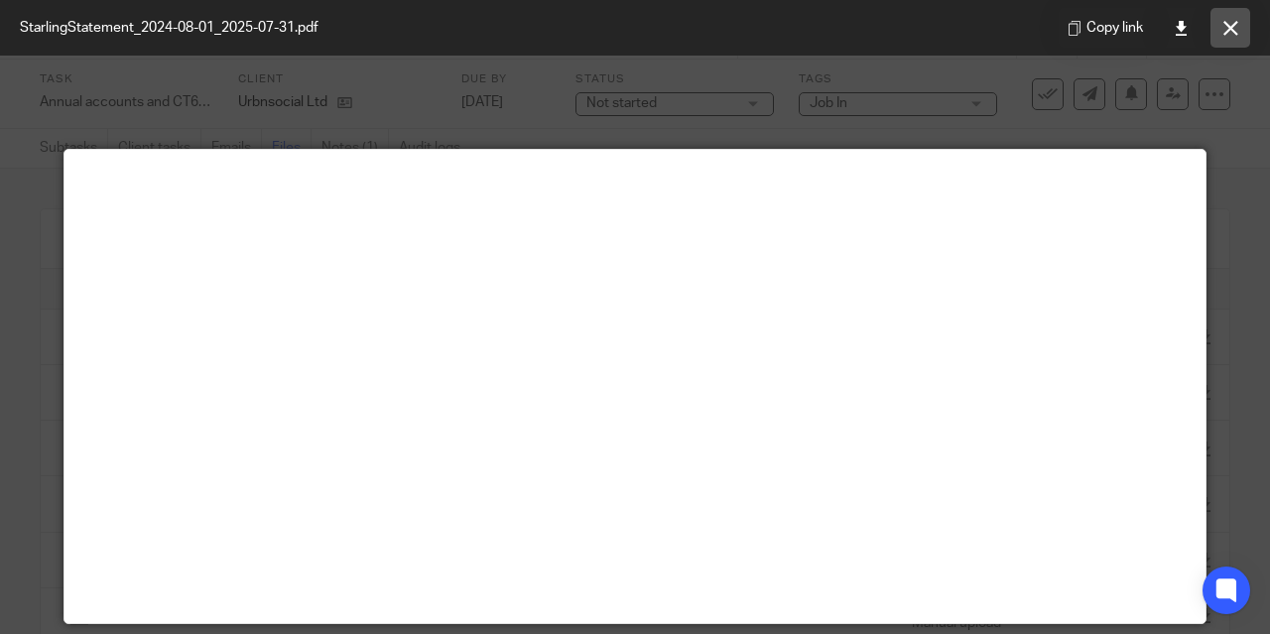
click at [1214, 30] on button at bounding box center [1231, 28] width 40 height 40
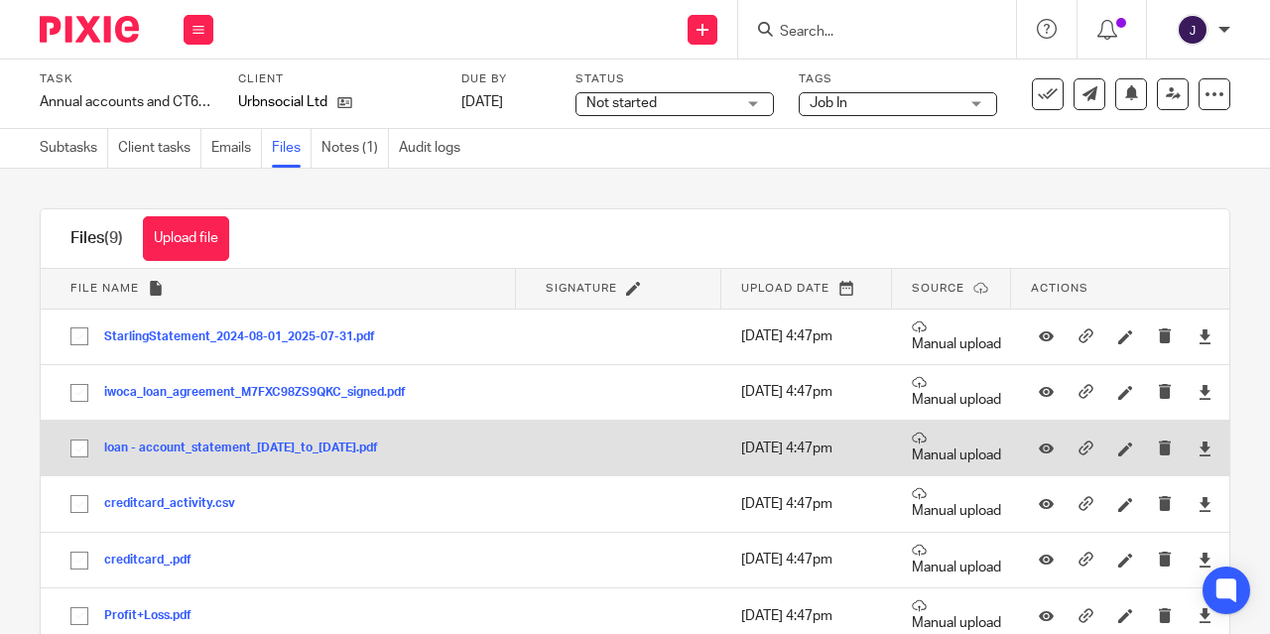
click at [237, 449] on button "loan - account_statement_2025-05-28_to_2025-08-01.pdf" at bounding box center [248, 449] width 289 height 14
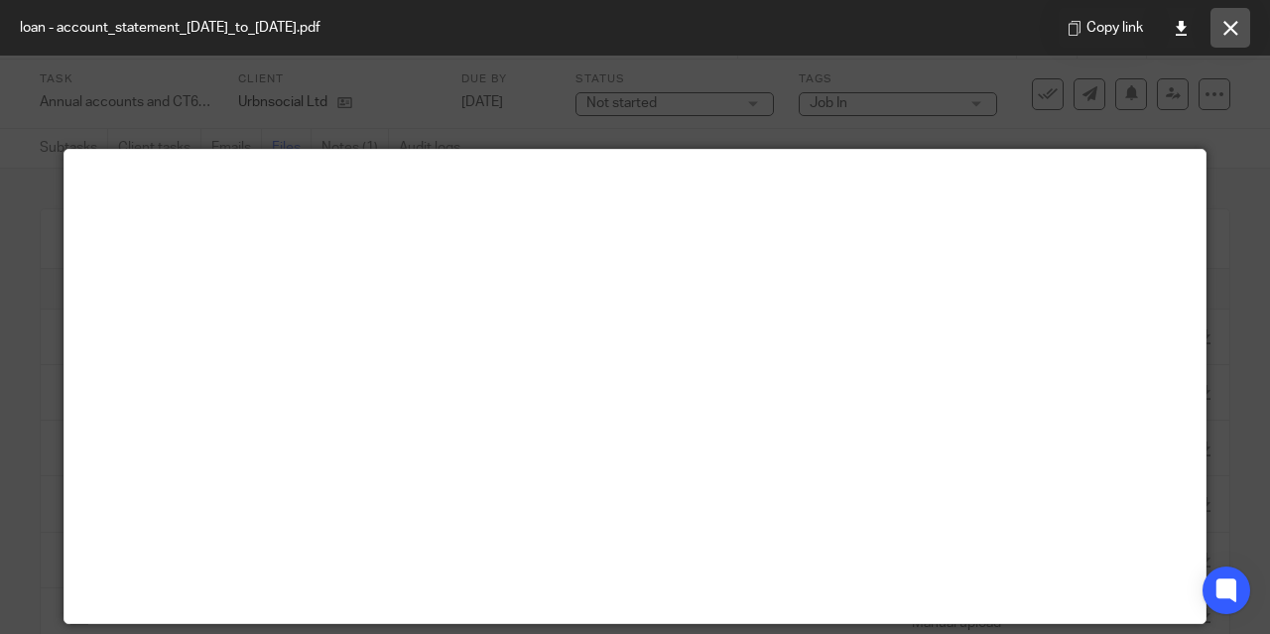
click at [1221, 35] on button at bounding box center [1231, 28] width 40 height 40
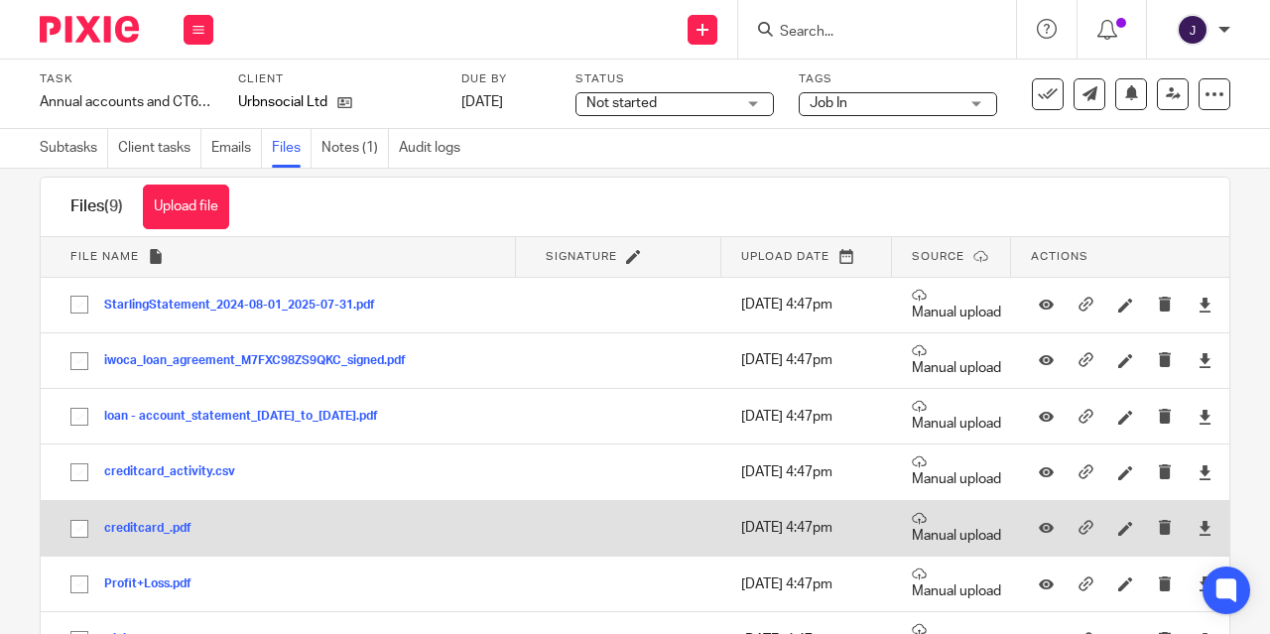
scroll to position [58, 0]
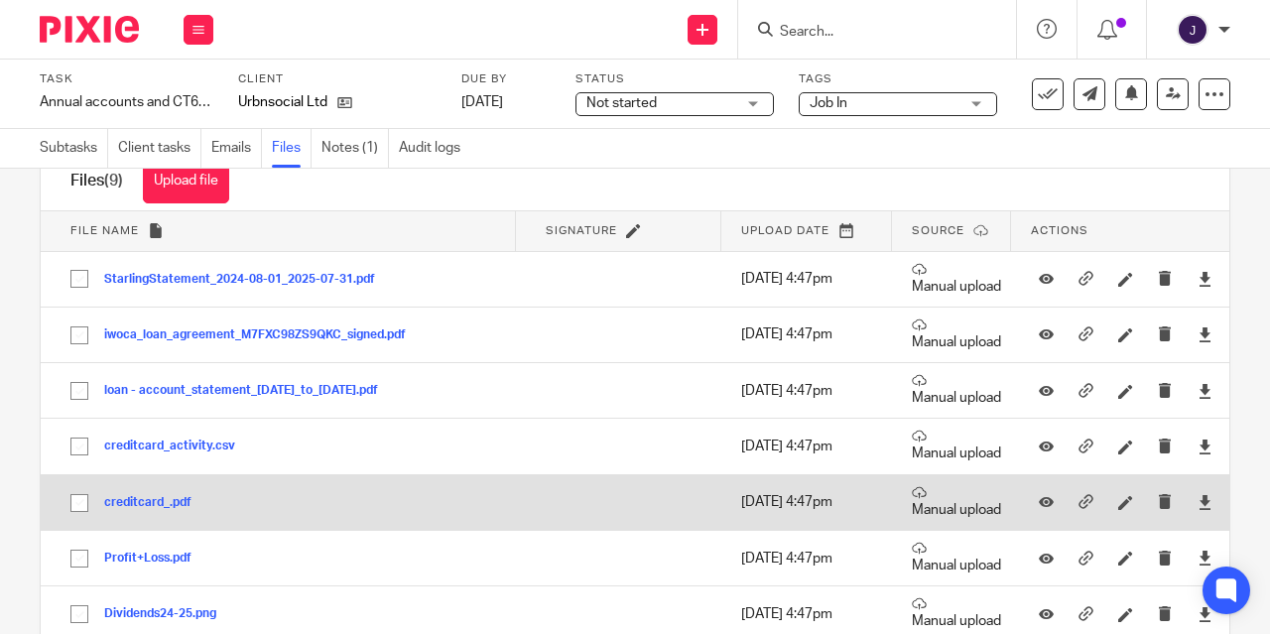
click at [147, 504] on button "creditcard_.pdf" at bounding box center [155, 503] width 102 height 14
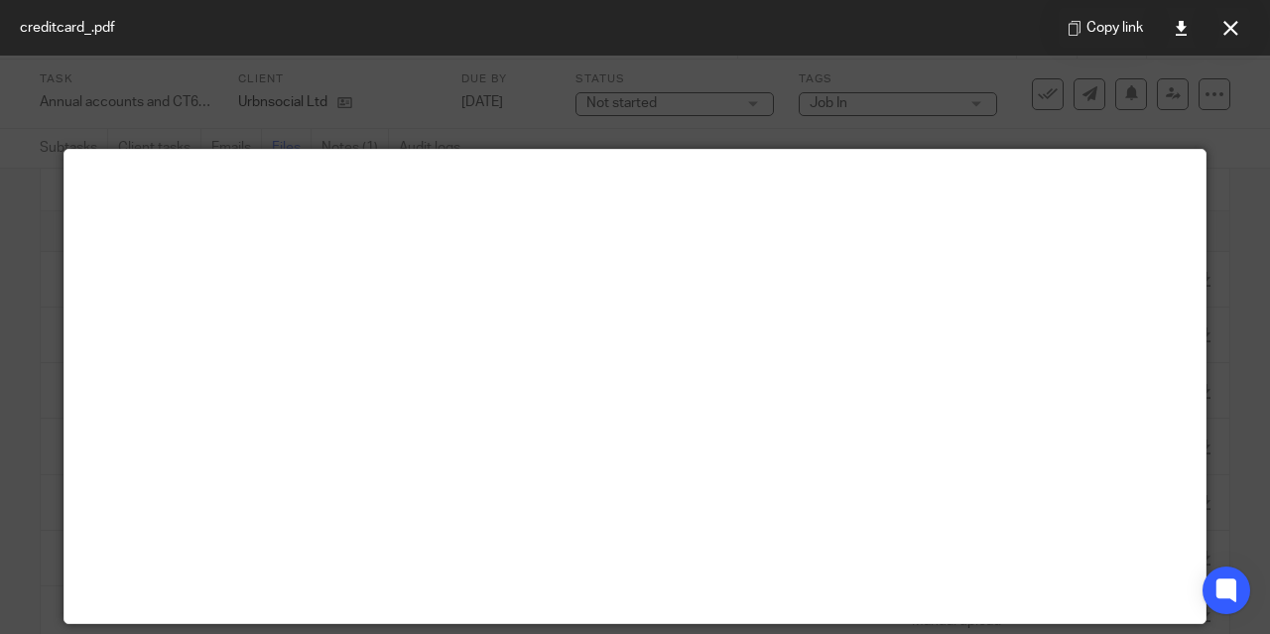
scroll to position [4, 0]
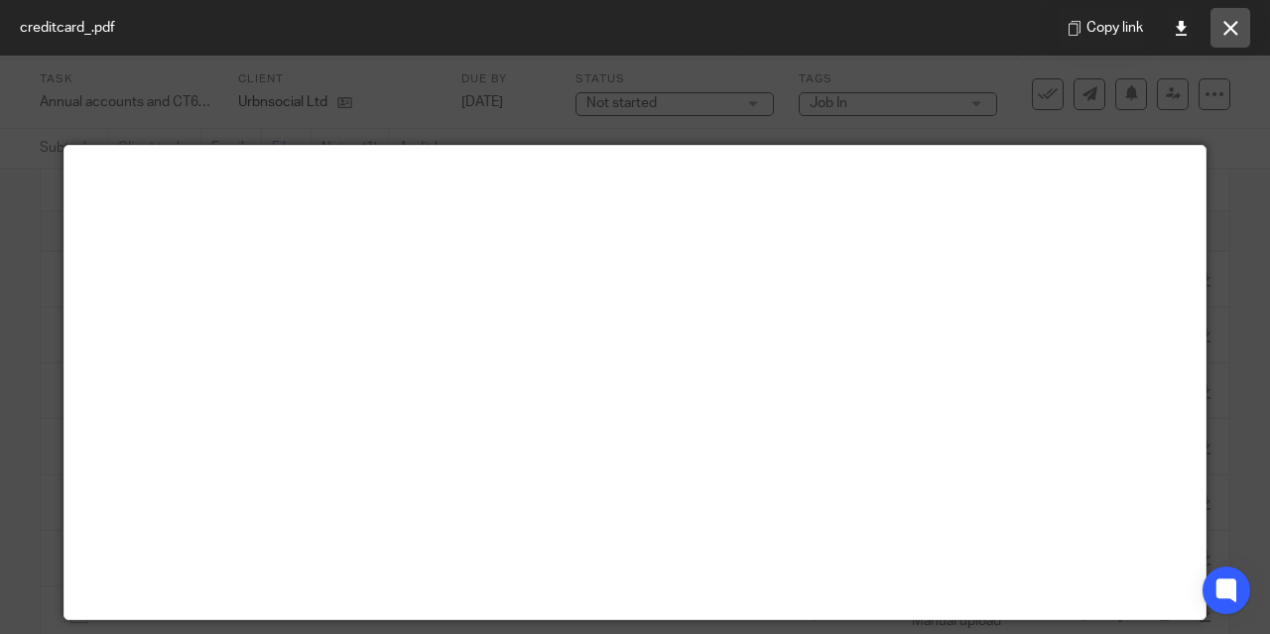
click at [1232, 38] on button at bounding box center [1231, 28] width 40 height 40
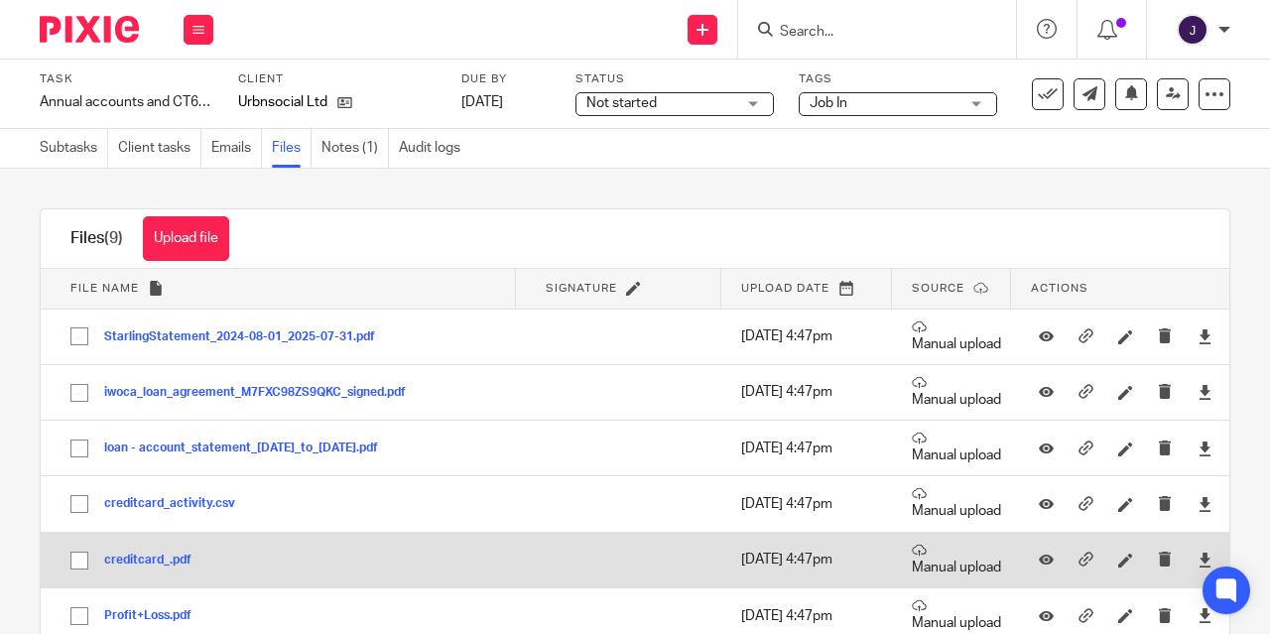
scroll to position [32, 0]
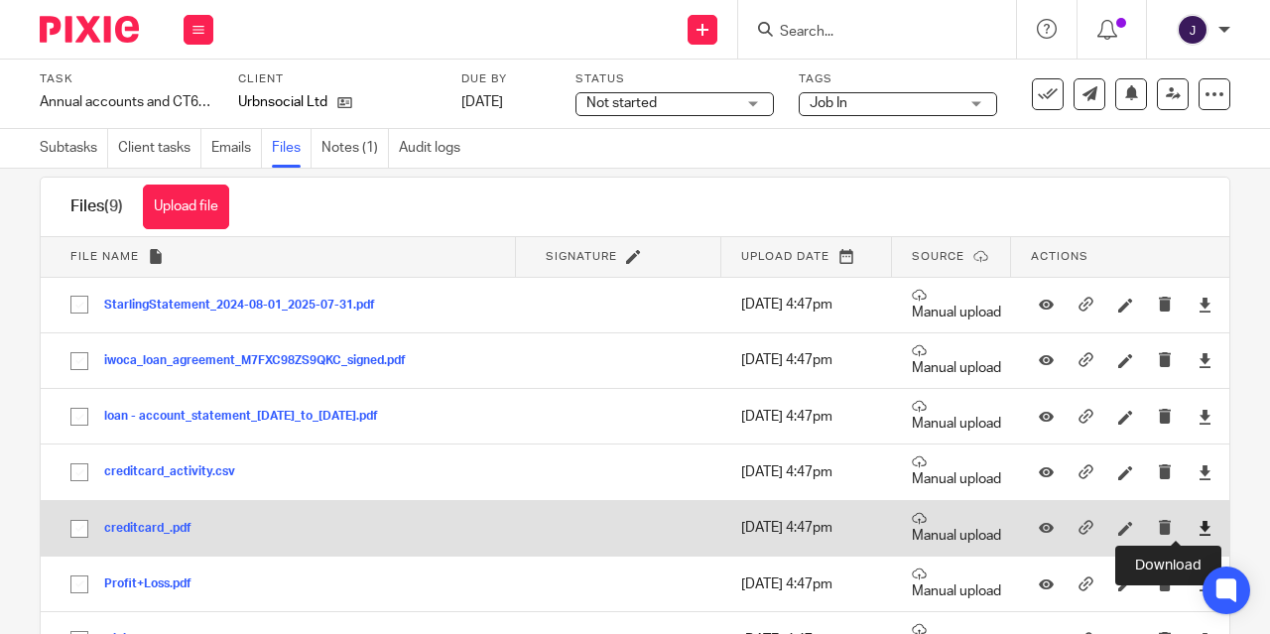
click at [1198, 525] on icon at bounding box center [1205, 528] width 15 height 15
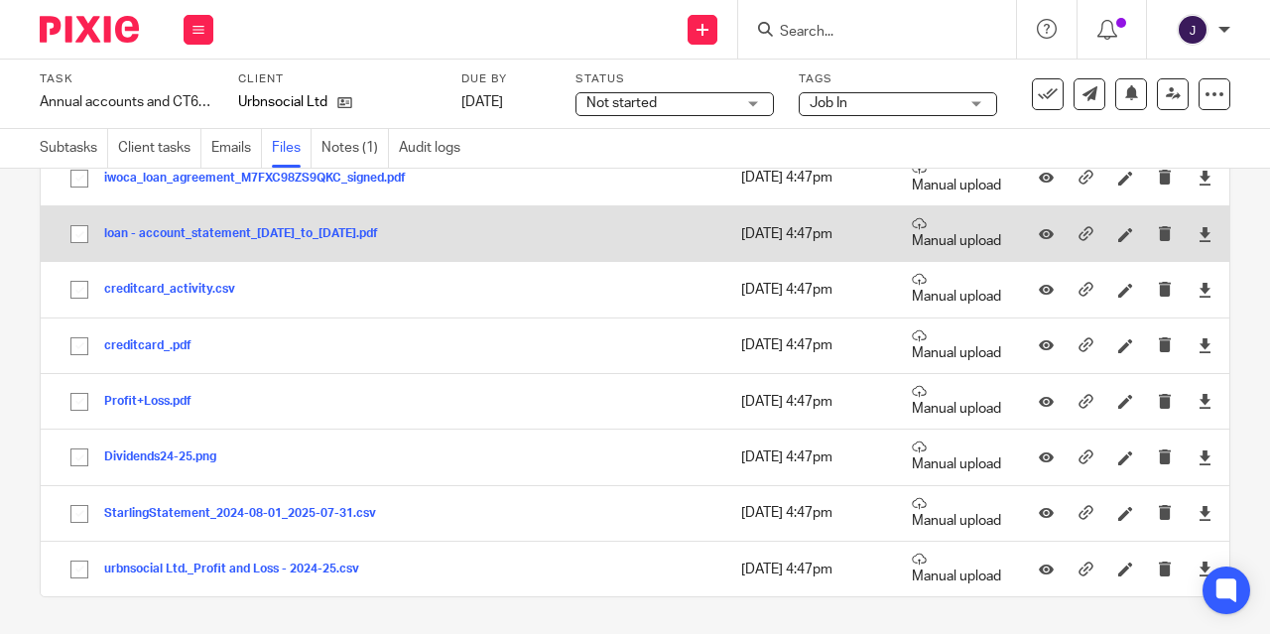
scroll to position [75, 0]
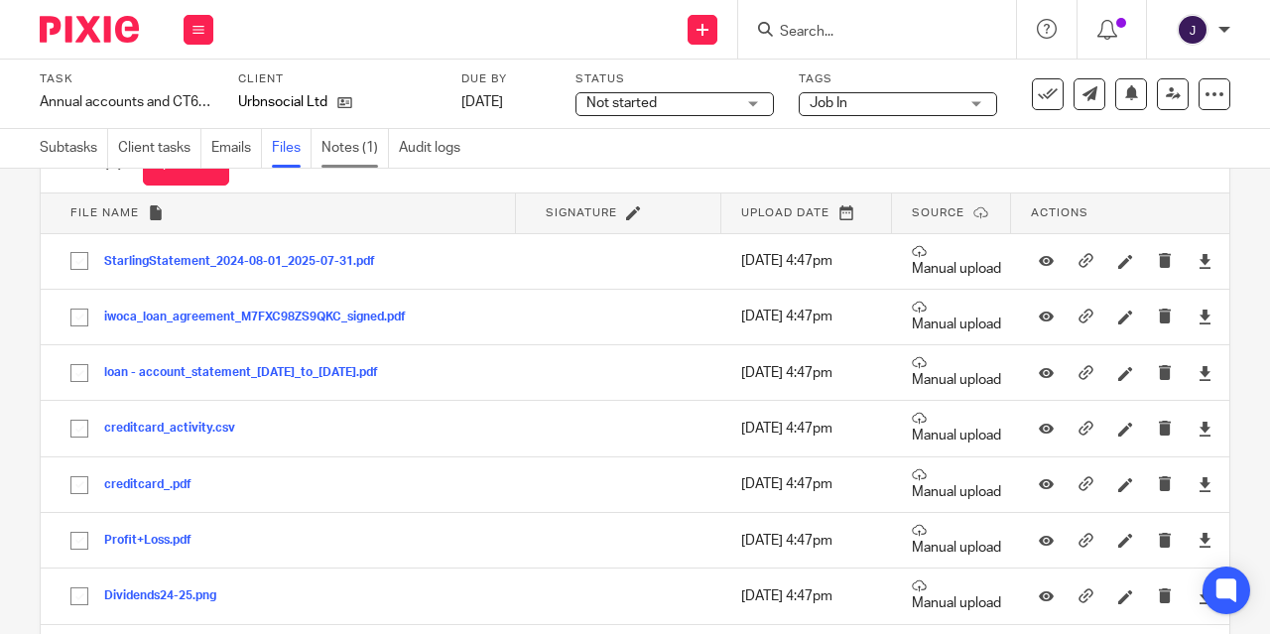
click at [345, 148] on link "Notes (1)" at bounding box center [354, 148] width 67 height 39
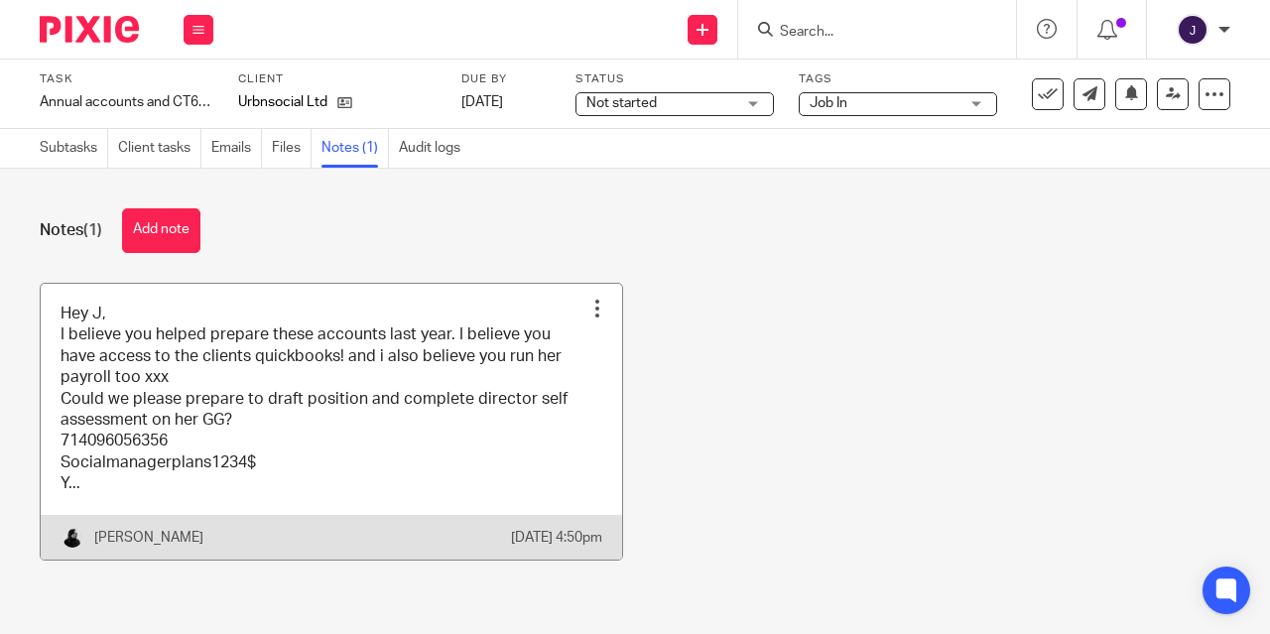
scroll to position [13, 0]
